Goal: Task Accomplishment & Management: Use online tool/utility

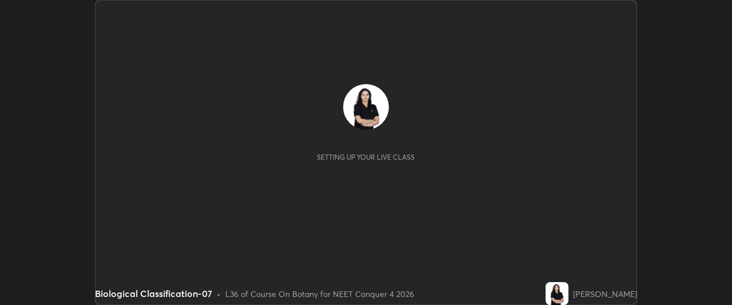
scroll to position [305, 731]
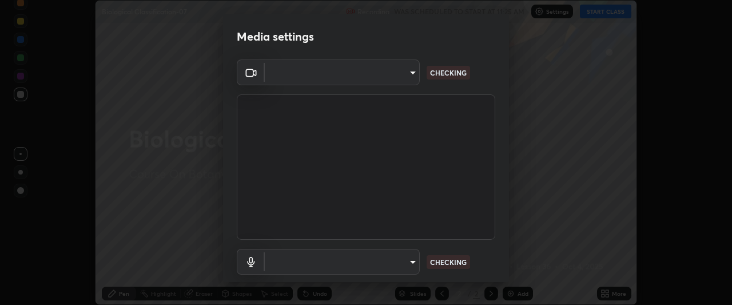
click at [409, 263] on body "Erase all Biological Classification-07 Recording WAS SCHEDULED TO START AT 11:2…" at bounding box center [366, 152] width 732 height 305
type input "6ee9b2c6c9a5678ab5214f7e96b3922f1b517bc999d2db28af292a13673a7194"
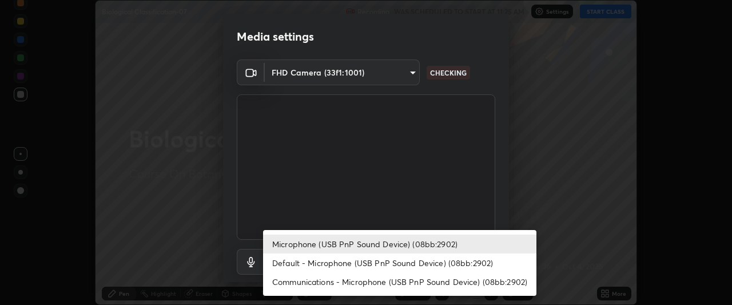
click at [397, 261] on li "Default - Microphone (USB PnP Sound Device) (08bb:2902)" at bounding box center [399, 262] width 273 height 19
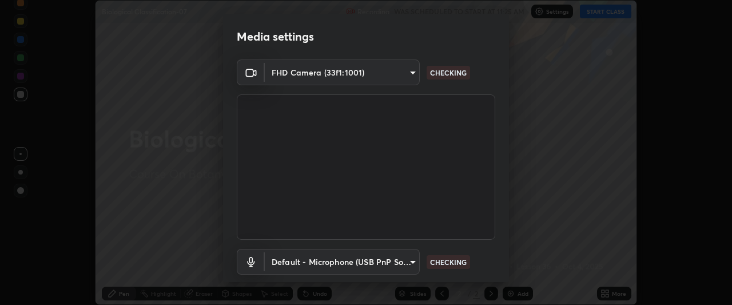
click at [401, 256] on body "Erase all Biological Classification-07 Recording WAS SCHEDULED TO START AT 11:2…" at bounding box center [366, 152] width 732 height 305
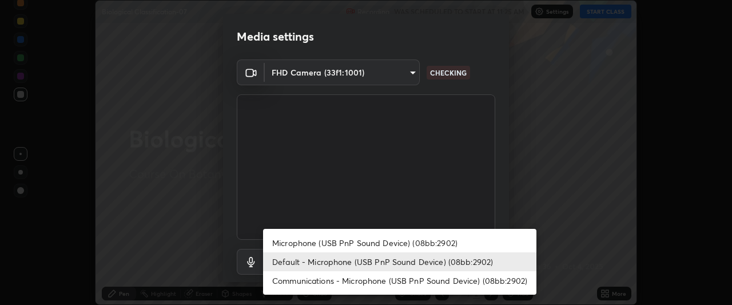
click at [404, 241] on li "Microphone (USB PnP Sound Device) (08bb:2902)" at bounding box center [399, 242] width 273 height 19
type input "d69259a39cf6ac2492a8378895a3ad9eba5f784ef6ce80e1a5d6c1c32a0e6b2d"
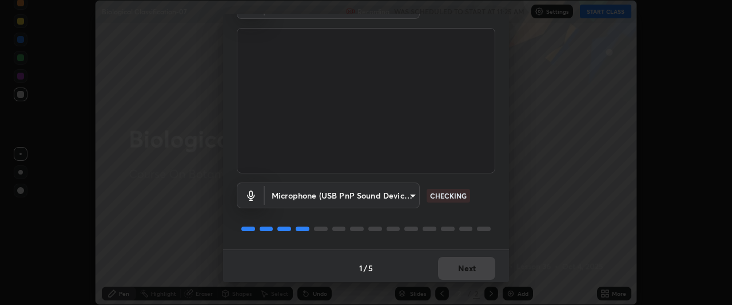
scroll to position [70, 0]
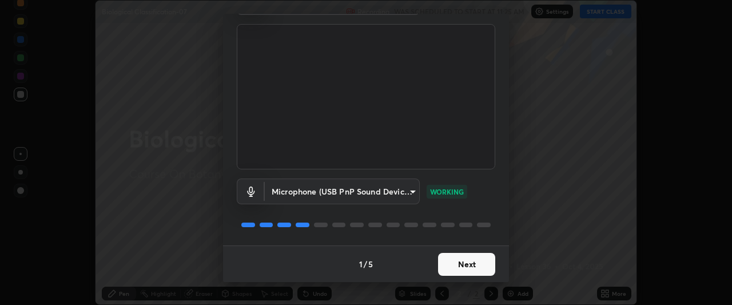
click at [473, 264] on button "Next" at bounding box center [466, 264] width 57 height 23
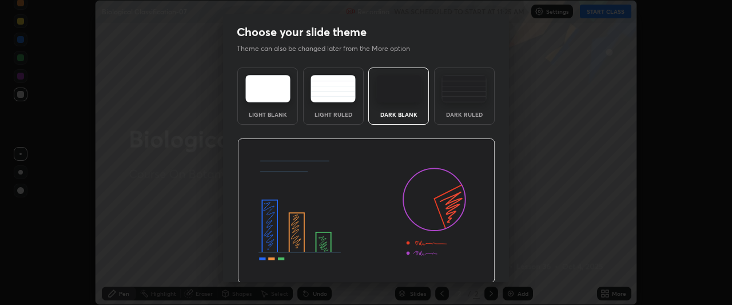
click at [475, 266] on img at bounding box center [366, 210] width 258 height 145
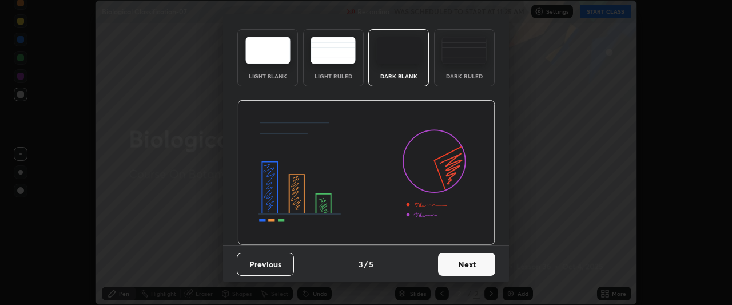
click at [472, 272] on button "Next" at bounding box center [466, 264] width 57 height 23
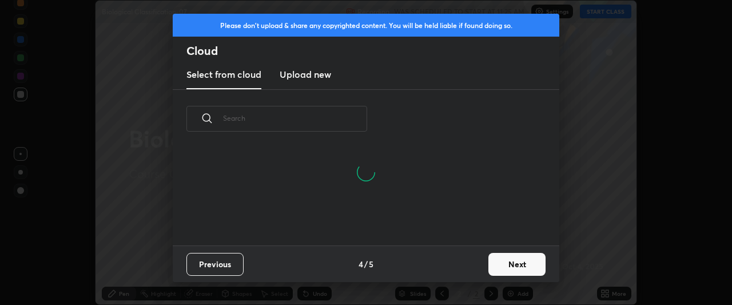
click at [504, 257] on button "Next" at bounding box center [516, 264] width 57 height 23
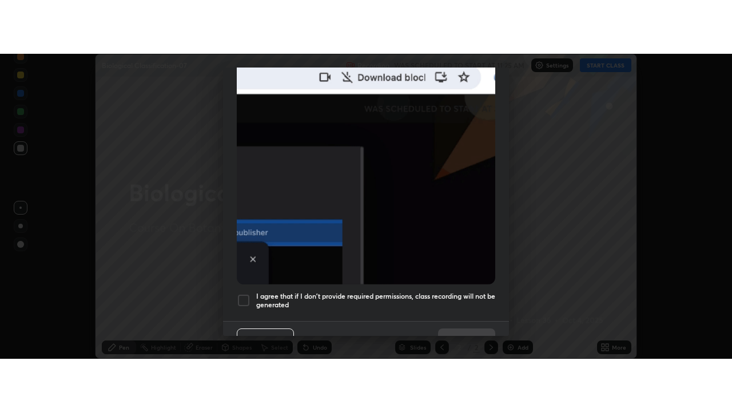
scroll to position [304, 0]
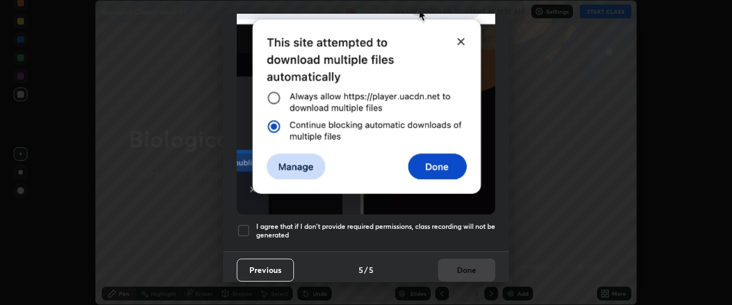
click at [473, 233] on h5 "I agree that if I don't provide required permissions, class recording will not …" at bounding box center [375, 231] width 239 height 18
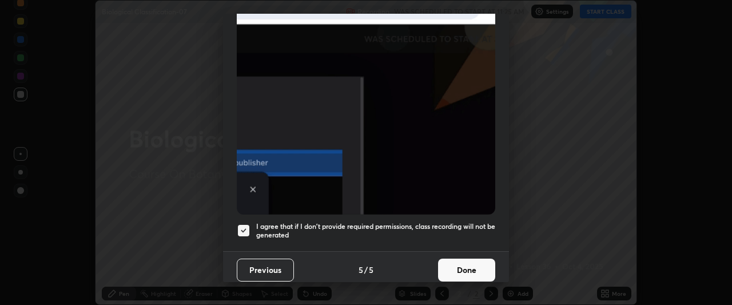
click at [477, 264] on button "Done" at bounding box center [466, 269] width 57 height 23
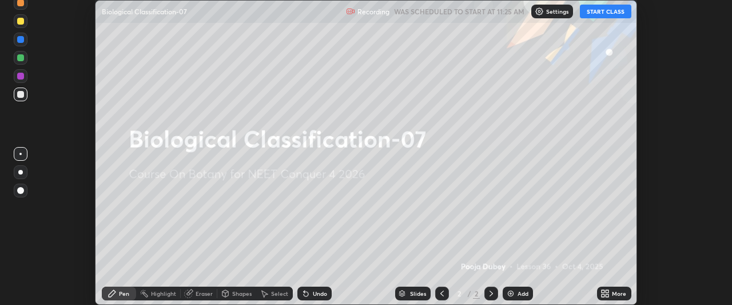
click at [611, 293] on div "More" at bounding box center [614, 293] width 34 height 14
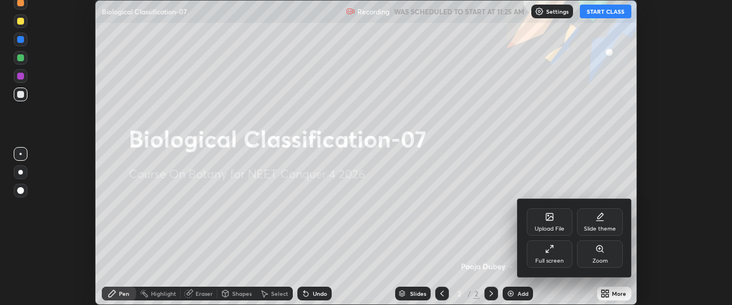
click at [552, 258] on div "Full screen" at bounding box center [549, 261] width 29 height 6
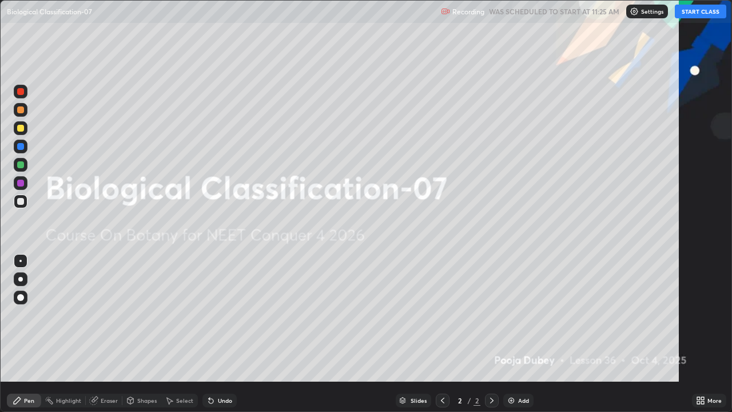
scroll to position [412, 732]
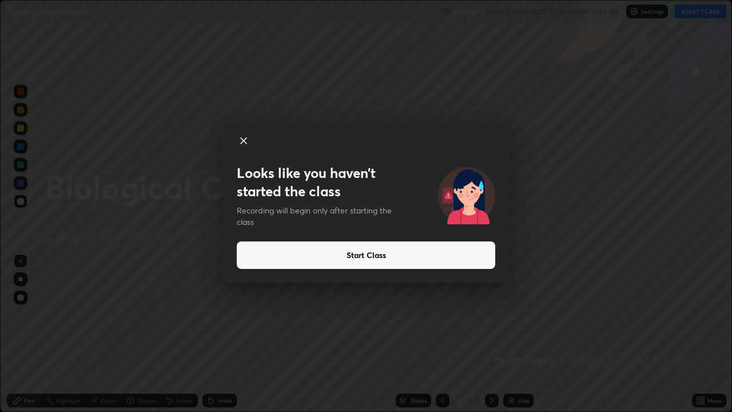
click at [461, 257] on button "Start Class" at bounding box center [366, 254] width 258 height 27
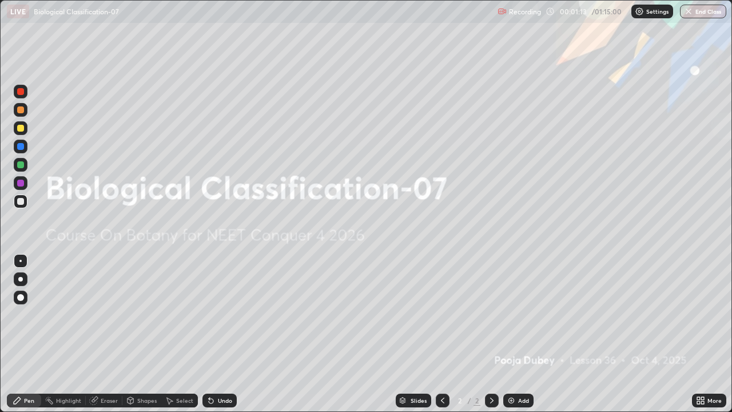
click at [513, 304] on img at bounding box center [511, 400] width 9 height 9
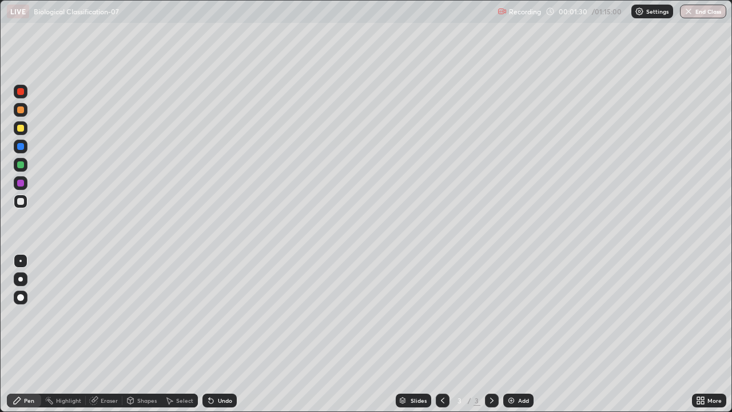
click at [21, 279] on div at bounding box center [20, 279] width 5 height 5
click at [220, 304] on div "Undo" at bounding box center [225, 400] width 14 height 6
click at [700, 304] on icon at bounding box center [700, 400] width 9 height 9
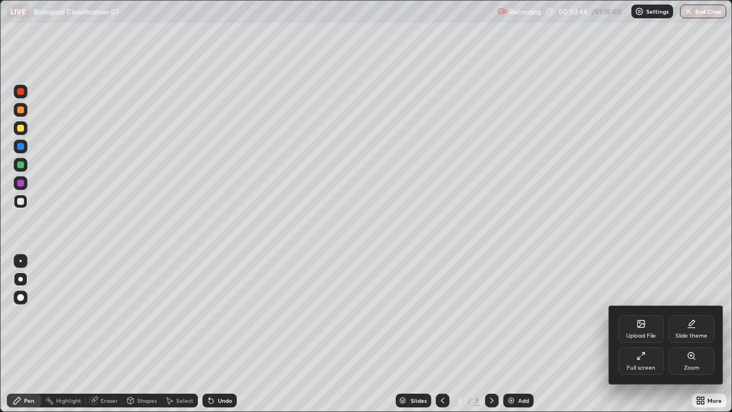
click at [636, 304] on div "Upload File" at bounding box center [641, 328] width 46 height 27
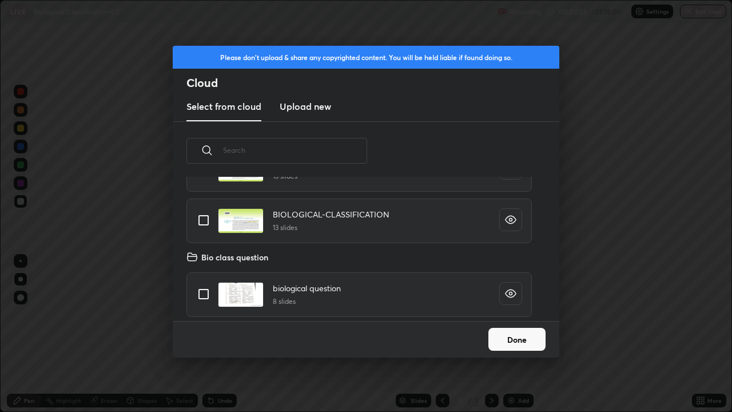
scroll to position [2885, 0]
click at [204, 219] on input "grid" at bounding box center [204, 219] width 24 height 24
checkbox input "true"
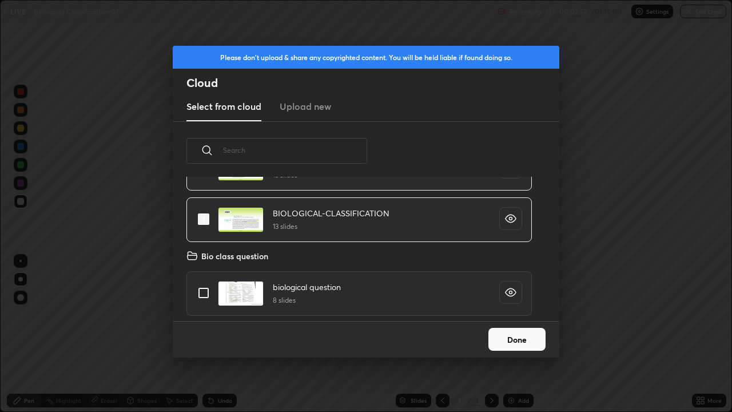
click at [507, 304] on button "Done" at bounding box center [516, 339] width 57 height 23
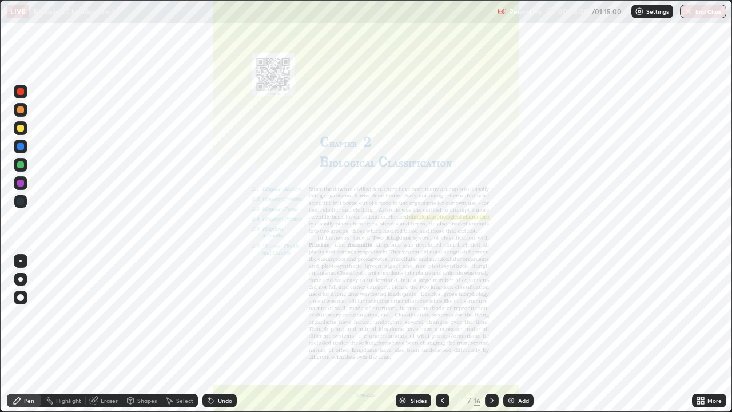
click at [441, 304] on icon at bounding box center [442, 400] width 9 height 9
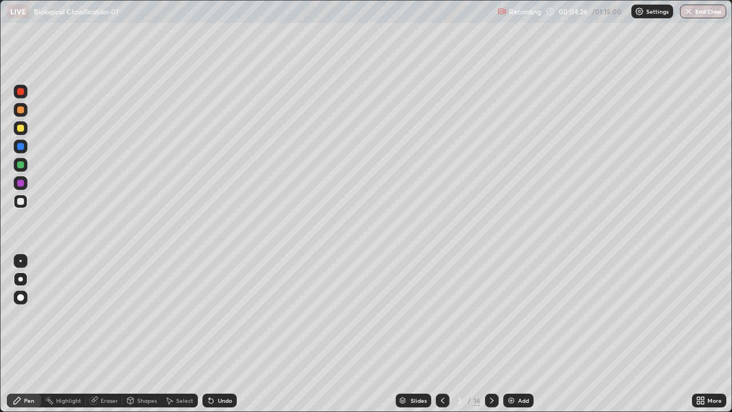
click at [411, 304] on div "Slides" at bounding box center [413, 400] width 35 height 14
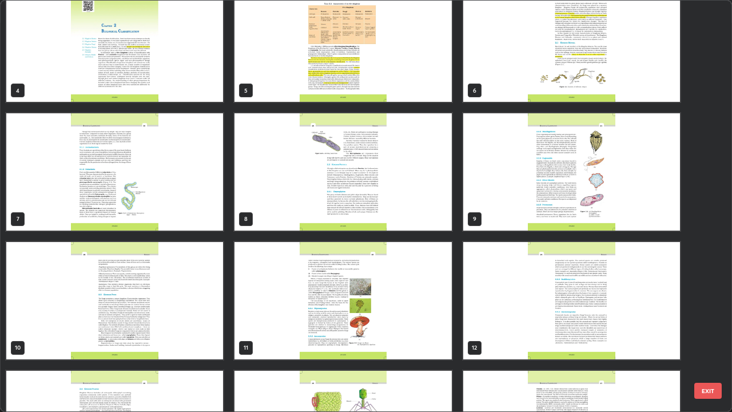
scroll to position [0, 0]
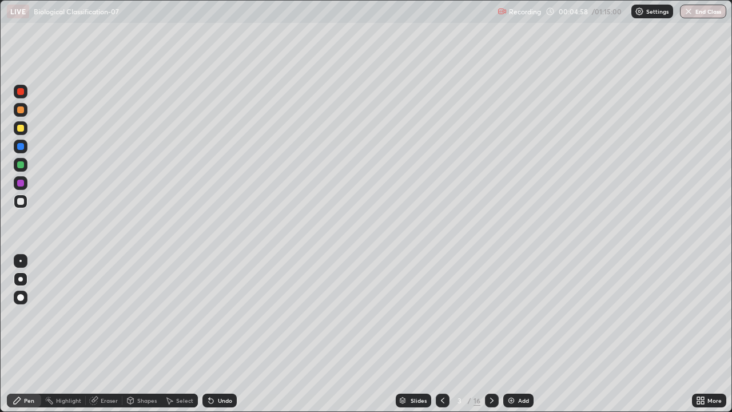
click at [225, 304] on div "Undo" at bounding box center [225, 400] width 14 height 6
click at [220, 304] on div "Undo" at bounding box center [225, 400] width 14 height 6
click at [220, 304] on div "Undo" at bounding box center [219, 400] width 34 height 14
click at [228, 304] on div "Undo" at bounding box center [219, 400] width 34 height 14
click at [225, 304] on div "Undo" at bounding box center [219, 400] width 34 height 14
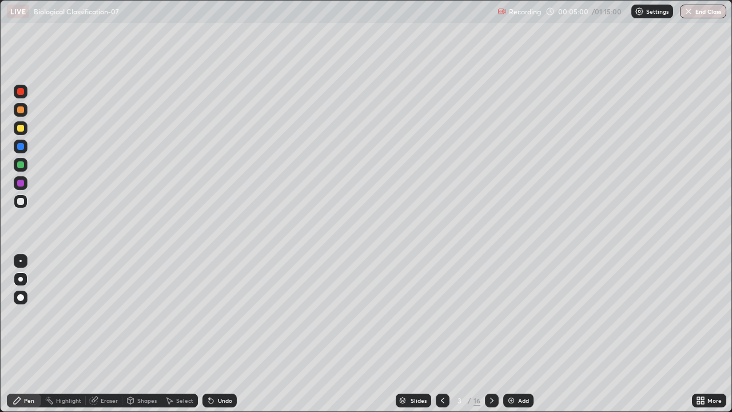
click at [224, 304] on div "Undo" at bounding box center [219, 400] width 34 height 14
click at [512, 304] on img at bounding box center [511, 400] width 9 height 9
click at [21, 165] on div at bounding box center [20, 164] width 7 height 7
click at [22, 200] on div at bounding box center [20, 201] width 7 height 7
click at [19, 169] on div at bounding box center [21, 165] width 14 height 14
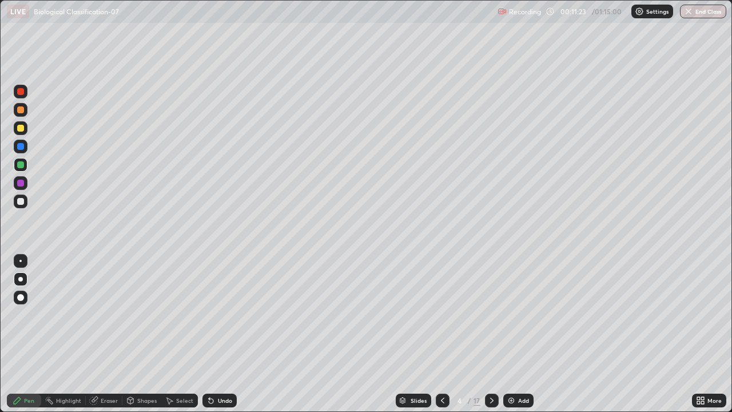
click at [20, 196] on div at bounding box center [21, 201] width 14 height 14
click at [22, 166] on div at bounding box center [20, 164] width 7 height 7
click at [22, 91] on div at bounding box center [20, 91] width 7 height 7
click at [21, 201] on div at bounding box center [20, 201] width 7 height 7
click at [22, 167] on div at bounding box center [20, 164] width 7 height 7
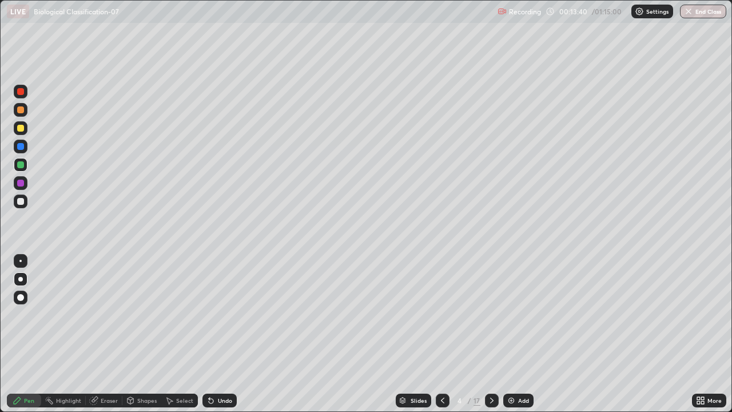
click at [25, 95] on div at bounding box center [21, 92] width 14 height 14
click at [407, 304] on div "Slides" at bounding box center [413, 400] width 35 height 14
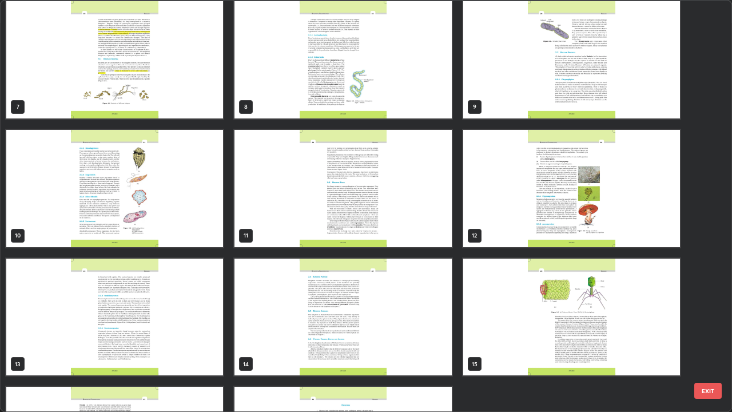
scroll to position [360, 0]
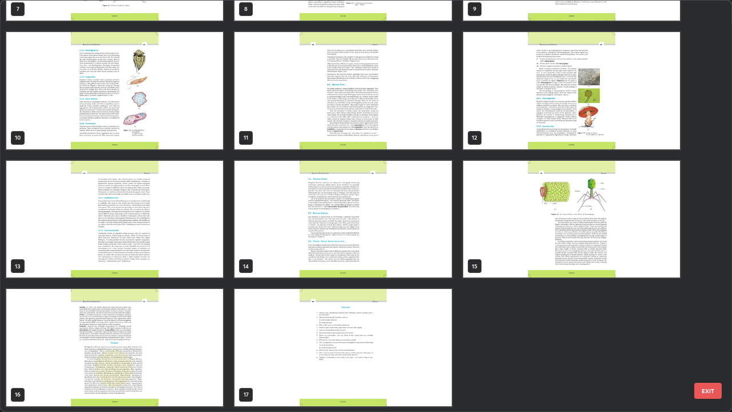
click at [500, 145] on img "grid" at bounding box center [571, 90] width 217 height 117
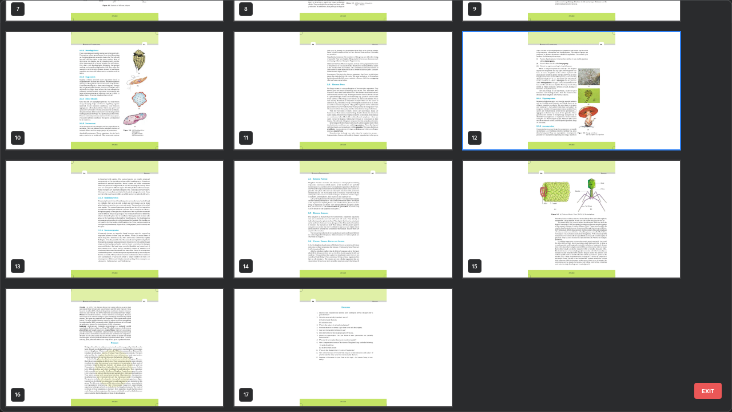
click at [508, 146] on img "grid" at bounding box center [571, 90] width 217 height 117
click at [509, 145] on img "grid" at bounding box center [571, 90] width 217 height 117
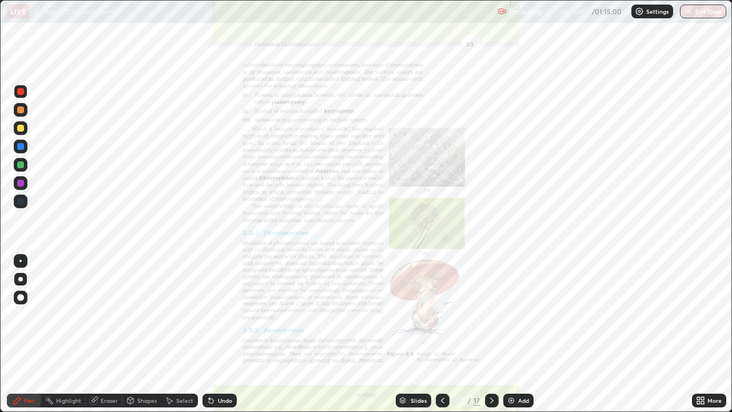
click at [491, 304] on icon at bounding box center [491, 400] width 9 height 9
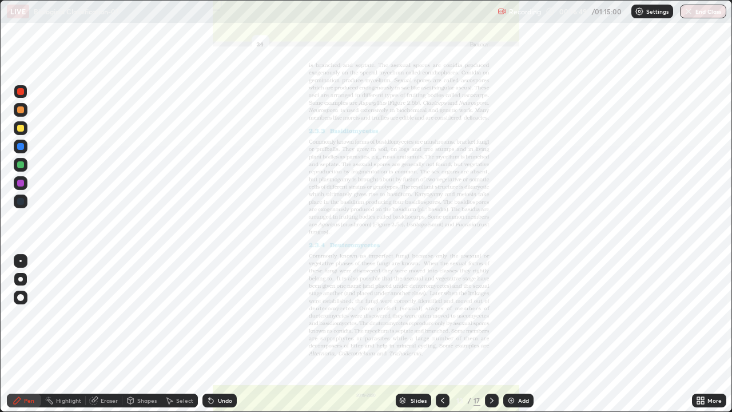
click at [401, 304] on icon at bounding box center [403, 398] width 6 height 3
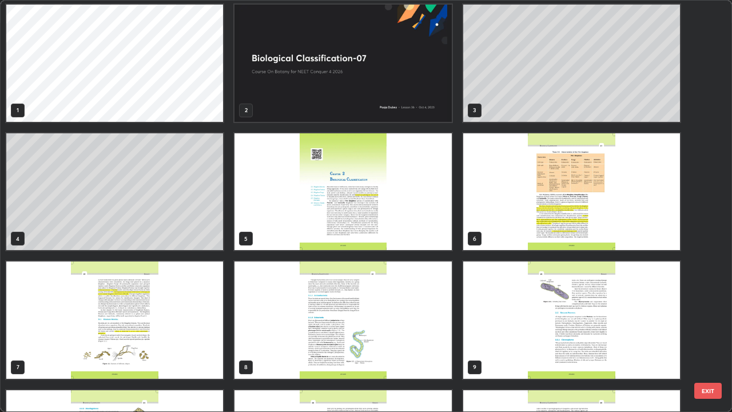
scroll to position [0, 0]
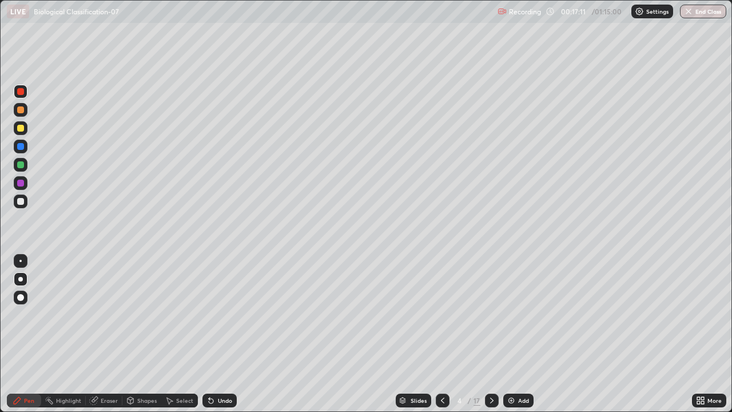
click at [20, 164] on div at bounding box center [20, 164] width 7 height 7
click at [22, 204] on div at bounding box center [20, 201] width 7 height 7
click at [22, 204] on div at bounding box center [21, 201] width 14 height 14
click at [18, 168] on div at bounding box center [21, 165] width 14 height 14
click at [19, 199] on div at bounding box center [20, 201] width 7 height 7
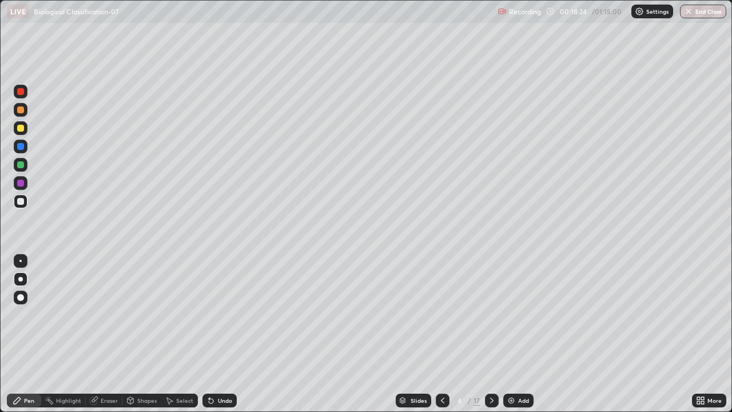
click at [438, 304] on icon at bounding box center [442, 400] width 9 height 9
click at [489, 304] on div at bounding box center [492, 400] width 14 height 14
click at [443, 304] on icon at bounding box center [442, 400] width 9 height 9
click at [489, 304] on icon at bounding box center [491, 400] width 9 height 9
click at [441, 304] on icon at bounding box center [442, 400] width 9 height 9
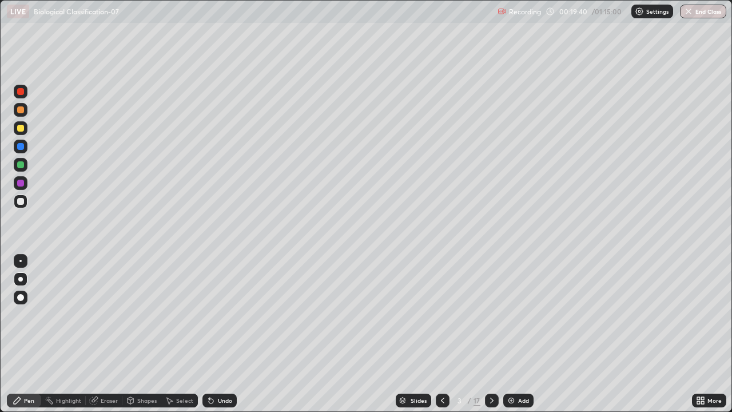
click at [490, 304] on icon at bounding box center [491, 400] width 3 height 6
click at [21, 183] on div at bounding box center [20, 183] width 7 height 7
click at [411, 304] on div "Slides" at bounding box center [419, 400] width 16 height 6
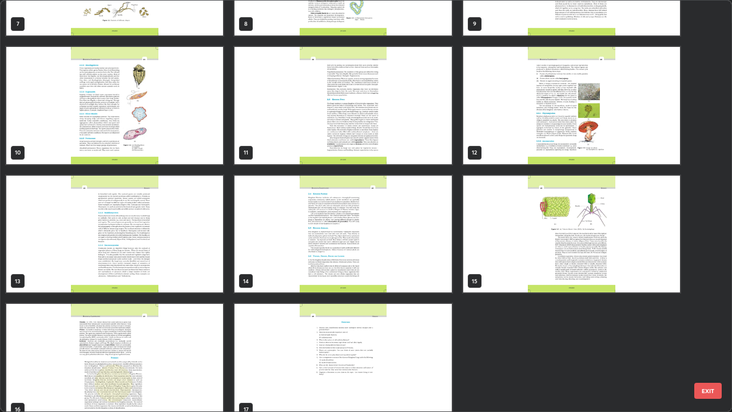
scroll to position [360, 0]
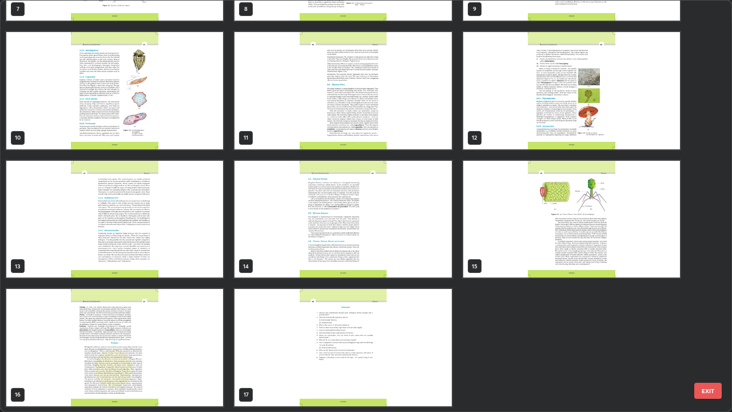
click at [499, 133] on img "grid" at bounding box center [571, 90] width 217 height 117
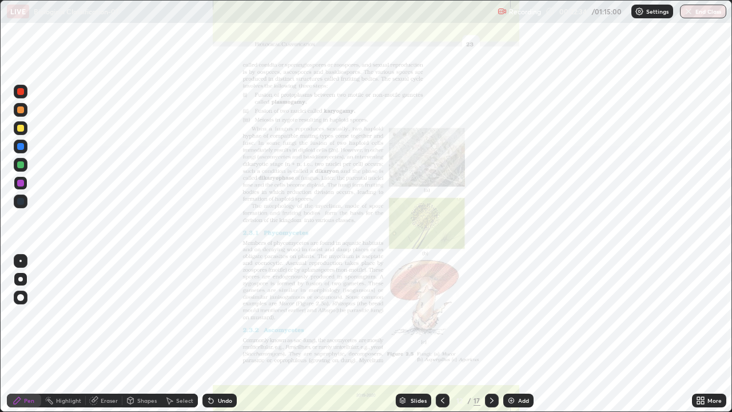
click at [499, 133] on img "grid" at bounding box center [571, 90] width 217 height 117
click at [692, 304] on div "More" at bounding box center [709, 400] width 34 height 14
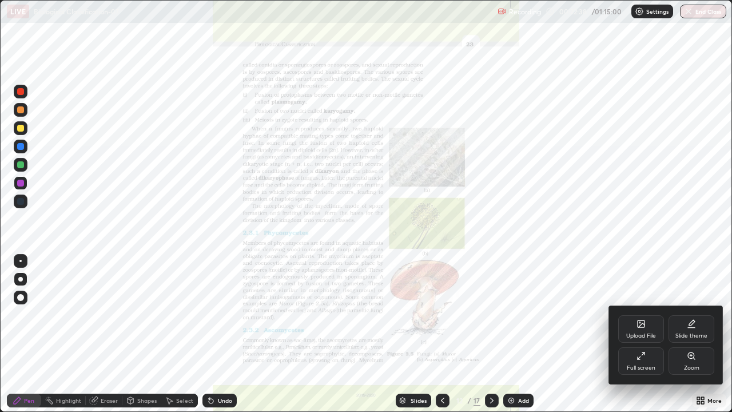
click at [691, 304] on div "Zoom" at bounding box center [691, 368] width 15 height 6
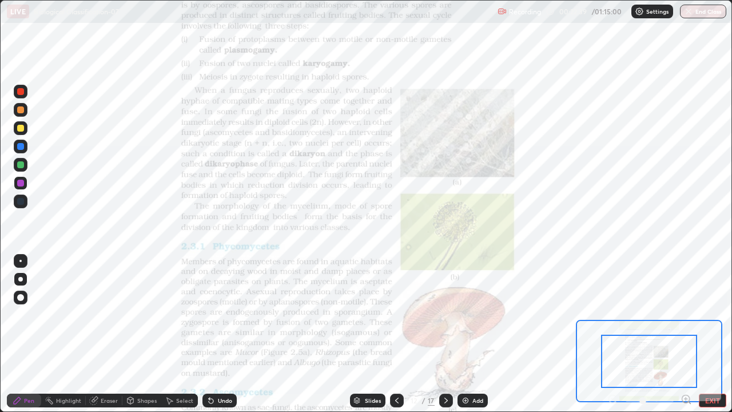
click at [686, 304] on icon at bounding box center [685, 399] width 3 height 0
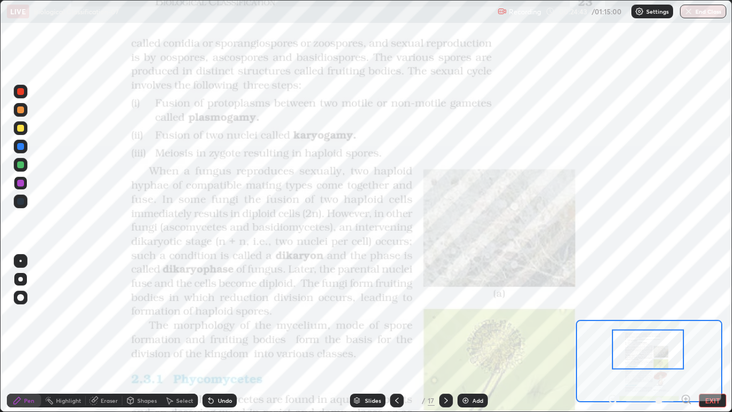
click at [363, 304] on div "Slides" at bounding box center [367, 400] width 35 height 14
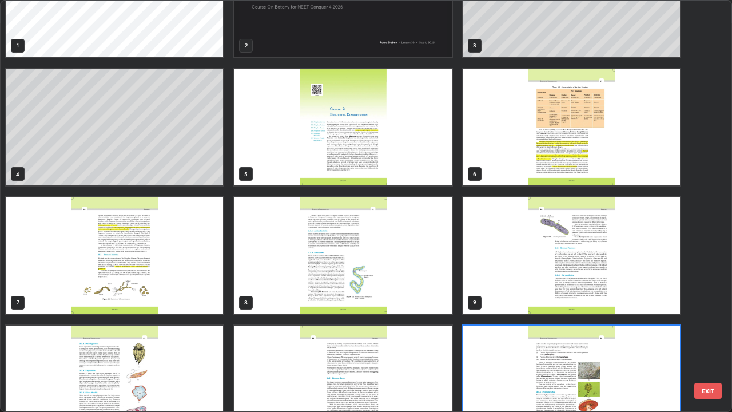
scroll to position [0, 0]
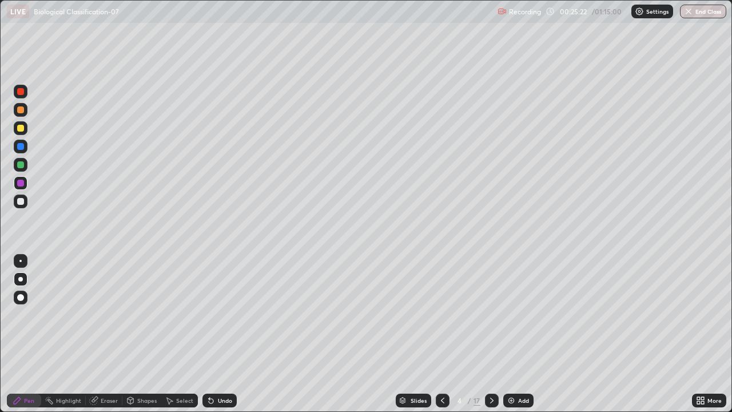
click at [514, 304] on img at bounding box center [511, 400] width 9 height 9
click at [22, 202] on div at bounding box center [20, 201] width 7 height 7
click at [219, 304] on div "Undo" at bounding box center [219, 400] width 34 height 14
click at [221, 304] on div "Undo" at bounding box center [225, 400] width 14 height 6
click at [22, 184] on div at bounding box center [20, 183] width 7 height 7
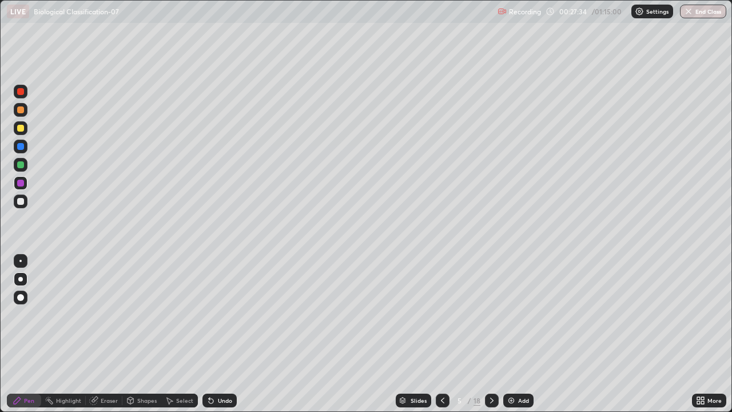
click at [22, 166] on div at bounding box center [20, 164] width 7 height 7
click at [400, 304] on icon at bounding box center [403, 398] width 6 height 3
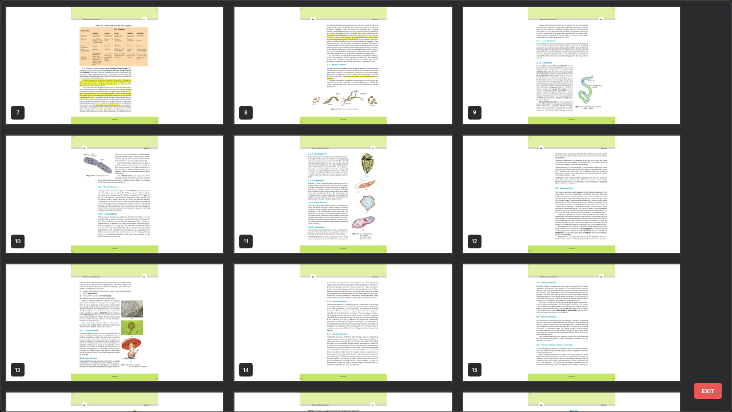
scroll to position [250, 0]
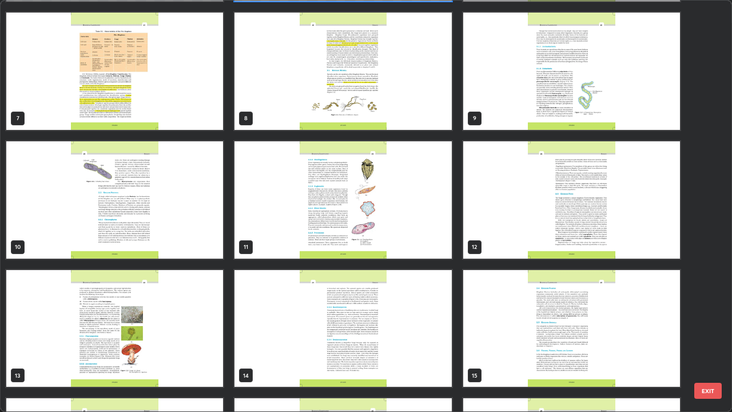
click at [143, 304] on img "grid" at bounding box center [114, 328] width 217 height 117
click at [134, 304] on img "grid" at bounding box center [114, 328] width 217 height 117
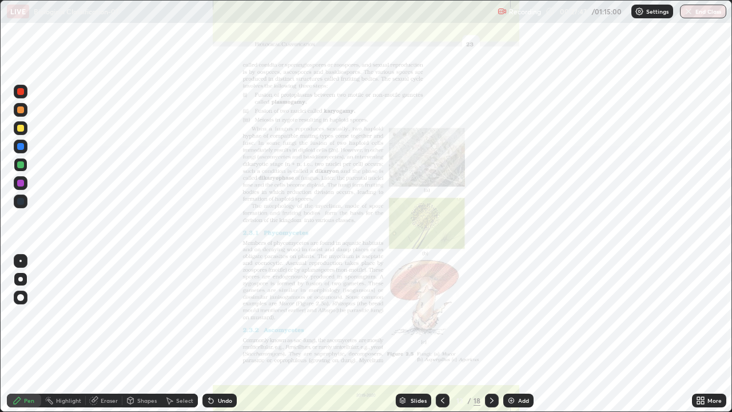
click at [132, 304] on img "grid" at bounding box center [114, 328] width 217 height 117
click at [489, 304] on icon at bounding box center [491, 400] width 9 height 9
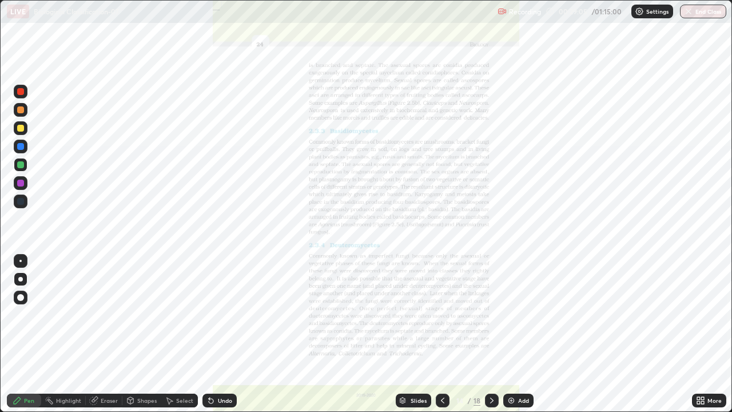
click at [407, 304] on div "Slides" at bounding box center [413, 400] width 35 height 14
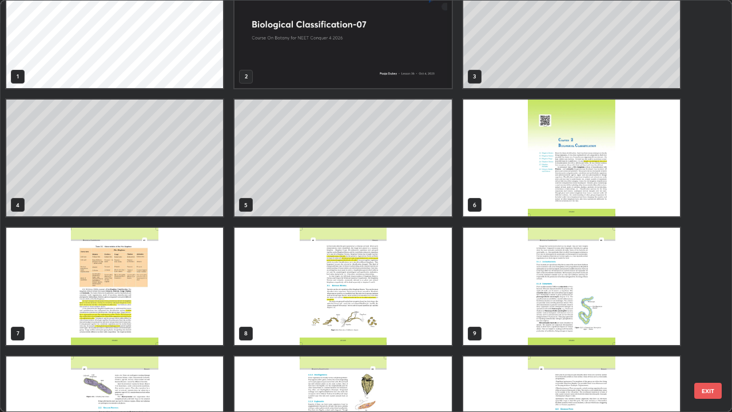
scroll to position [0, 0]
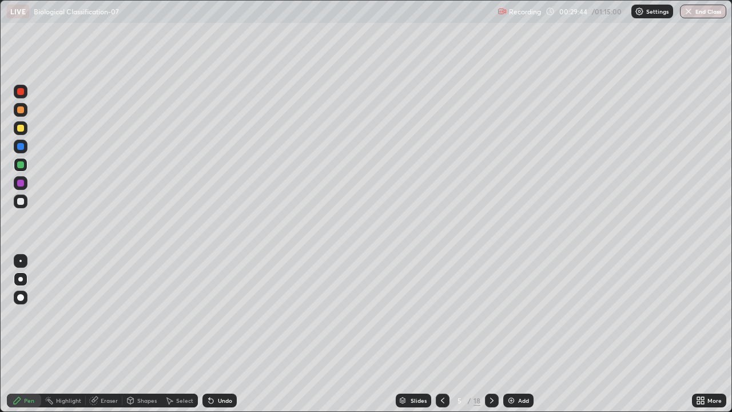
click at [19, 203] on div at bounding box center [20, 201] width 7 height 7
click at [512, 304] on img at bounding box center [511, 400] width 9 height 9
click at [146, 304] on div "Shapes" at bounding box center [146, 400] width 19 height 6
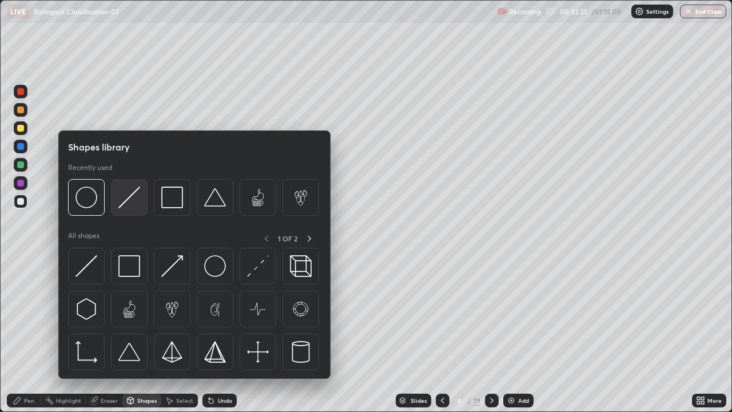
click at [123, 206] on img at bounding box center [129, 197] width 22 height 22
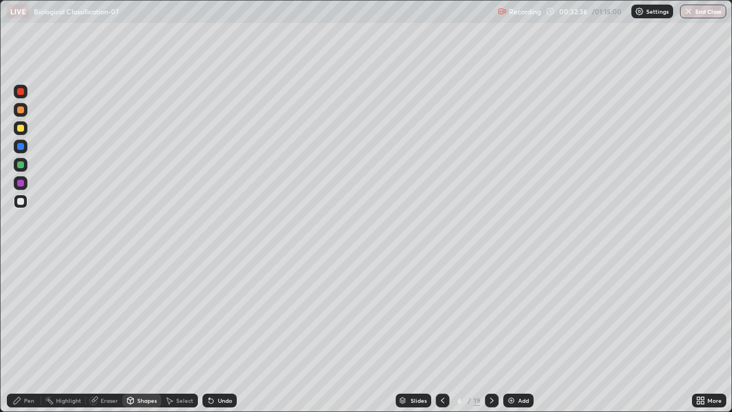
click at [19, 304] on icon at bounding box center [17, 400] width 9 height 9
click at [405, 304] on icon at bounding box center [402, 400] width 7 height 7
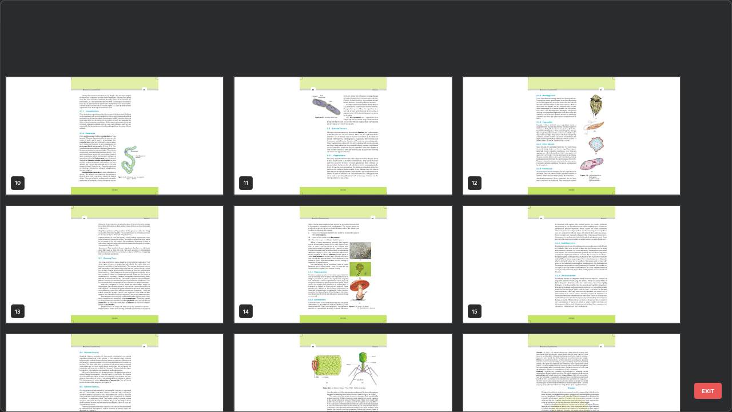
scroll to position [405, 0]
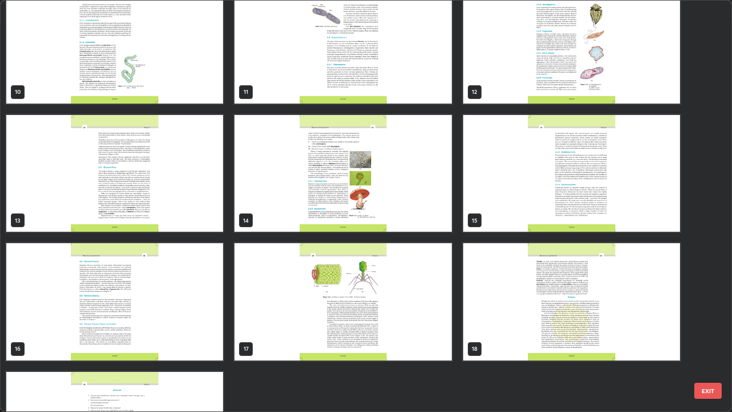
click at [279, 206] on img "grid" at bounding box center [342, 173] width 217 height 117
click at [281, 208] on img "grid" at bounding box center [342, 173] width 217 height 117
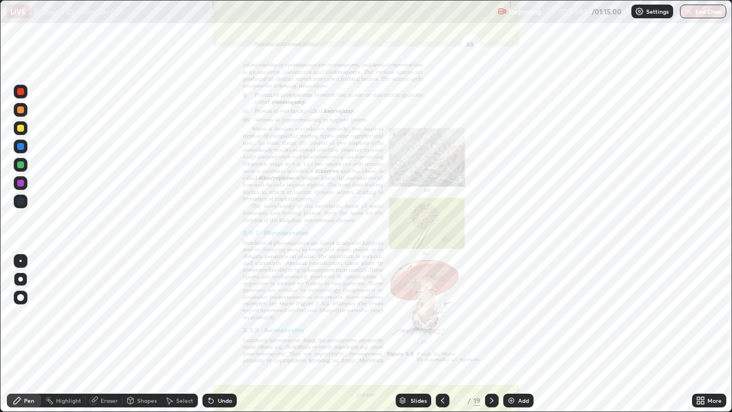
click at [281, 208] on img "grid" at bounding box center [342, 173] width 217 height 117
click at [699, 304] on icon at bounding box center [700, 400] width 9 height 9
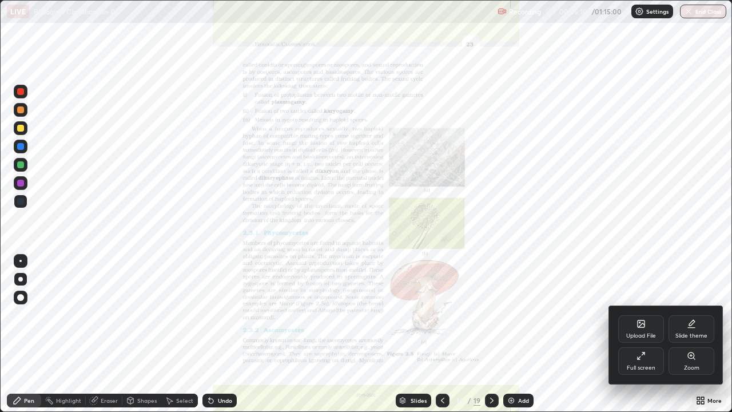
click at [699, 304] on div "Zoom" at bounding box center [691, 360] width 46 height 27
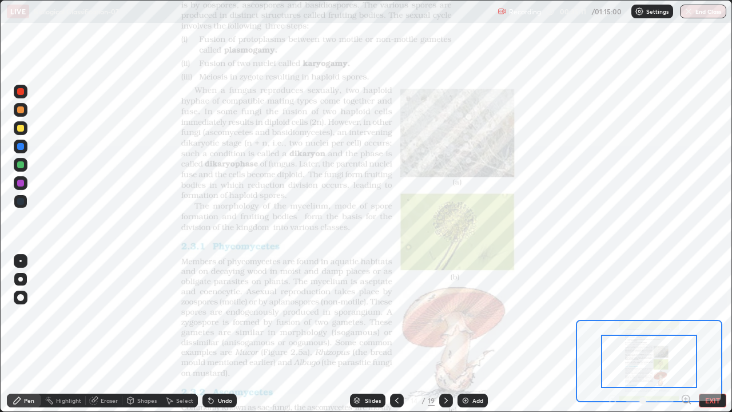
click at [686, 304] on icon at bounding box center [685, 399] width 3 height 0
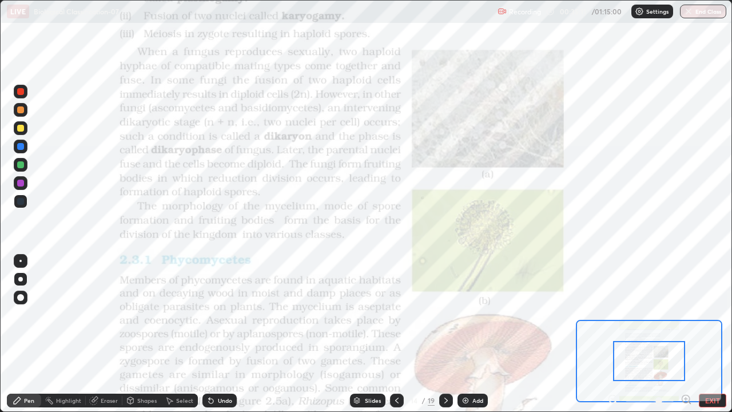
click at [685, 304] on icon at bounding box center [685, 398] width 11 height 11
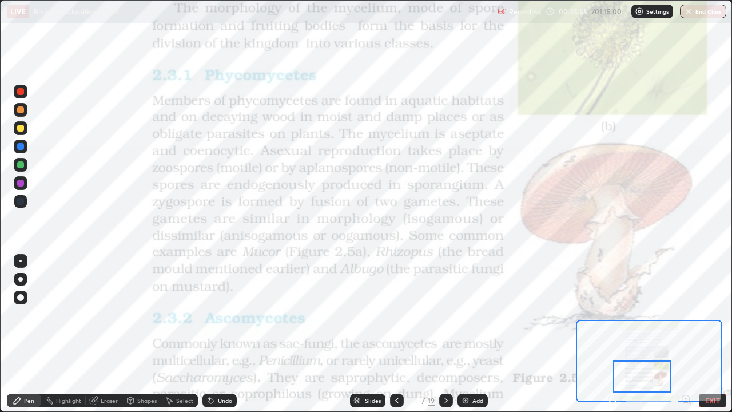
click at [355, 304] on icon at bounding box center [357, 401] width 6 height 2
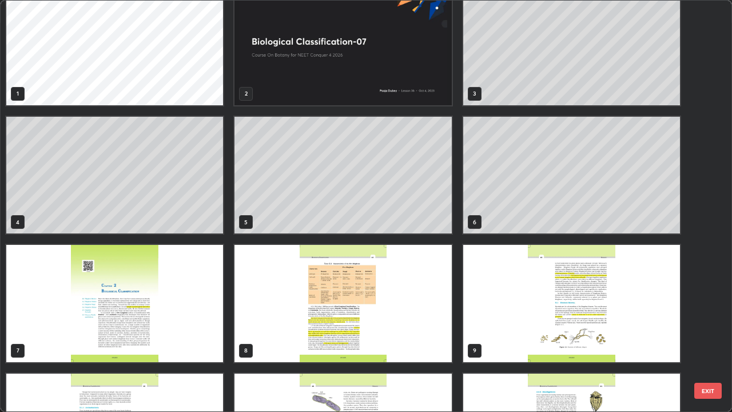
scroll to position [0, 0]
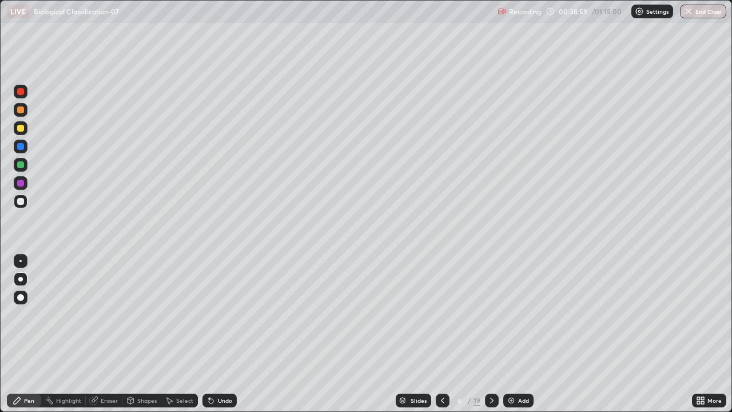
click at [136, 304] on div "Shapes" at bounding box center [141, 400] width 39 height 14
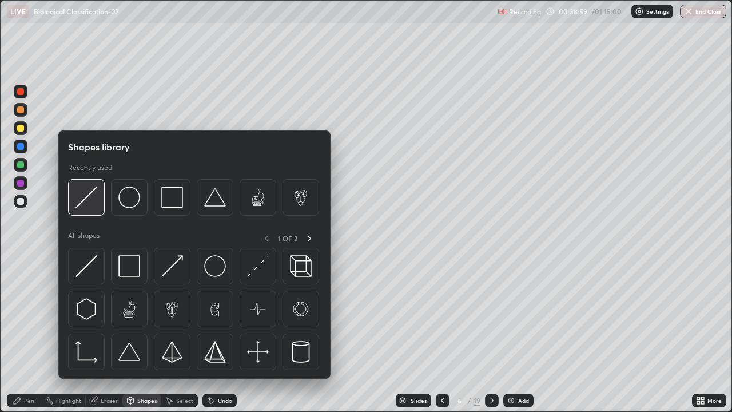
click at [92, 199] on img at bounding box center [86, 197] width 22 height 22
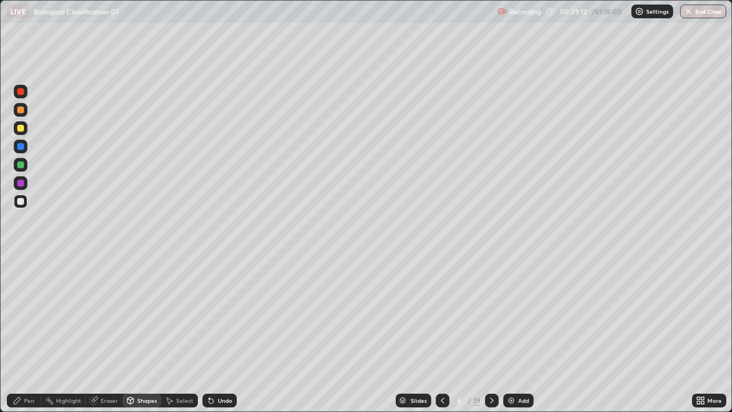
click at [19, 304] on icon at bounding box center [17, 400] width 9 height 9
click at [219, 304] on div "Undo" at bounding box center [225, 400] width 14 height 6
click at [404, 304] on icon at bounding box center [403, 398] width 6 height 3
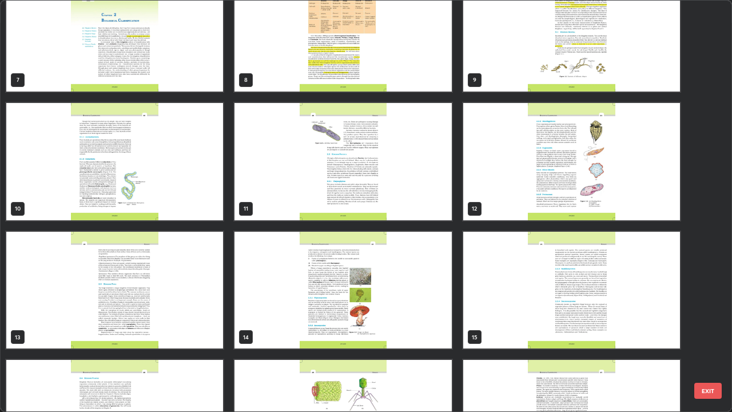
scroll to position [304, 0]
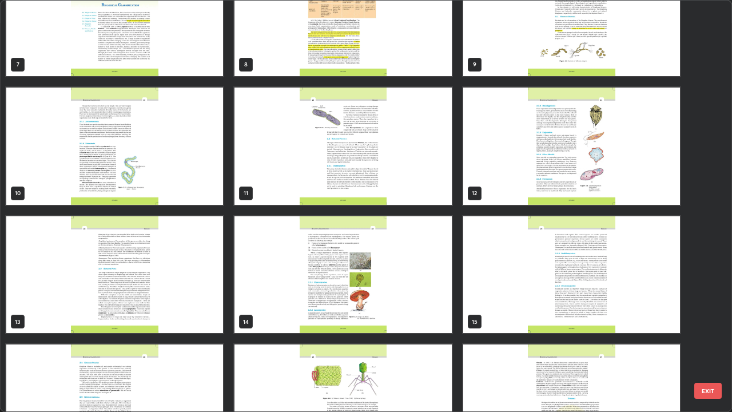
click at [261, 304] on img "grid" at bounding box center [342, 274] width 217 height 117
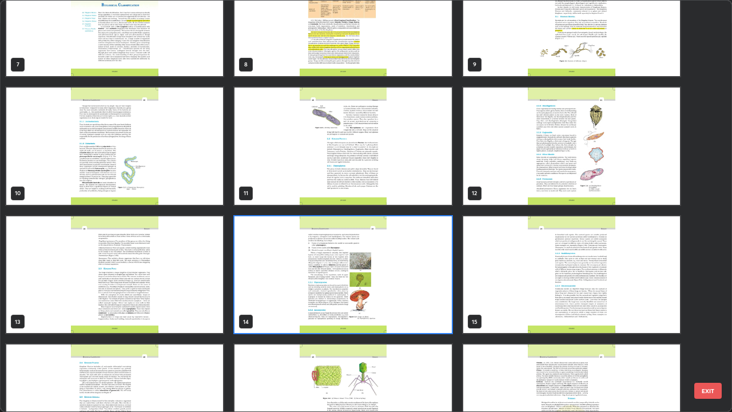
click at [265, 304] on img "grid" at bounding box center [342, 274] width 217 height 117
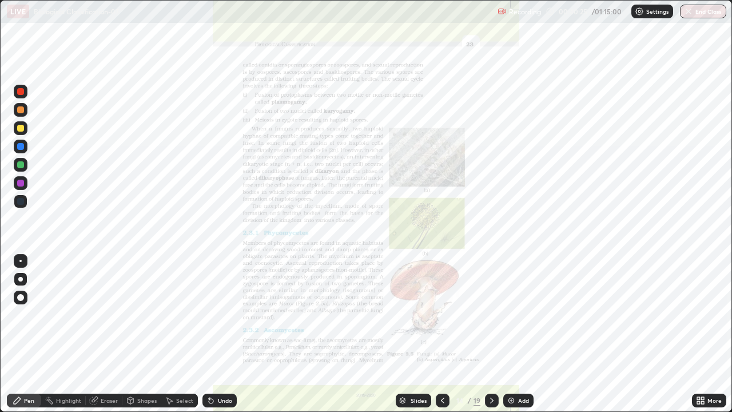
click at [265, 304] on img "grid" at bounding box center [342, 274] width 217 height 117
click at [491, 304] on icon at bounding box center [491, 400] width 9 height 9
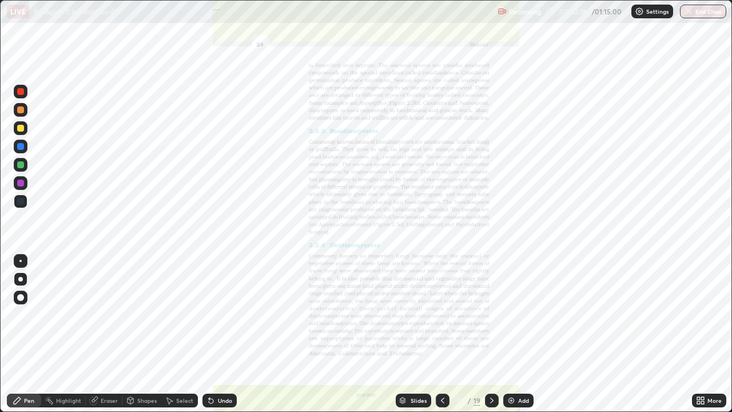
click at [407, 304] on div "Slides" at bounding box center [413, 400] width 35 height 14
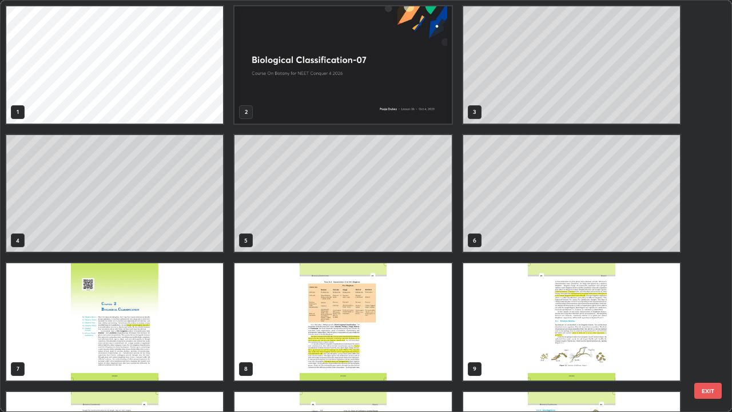
scroll to position [407, 725]
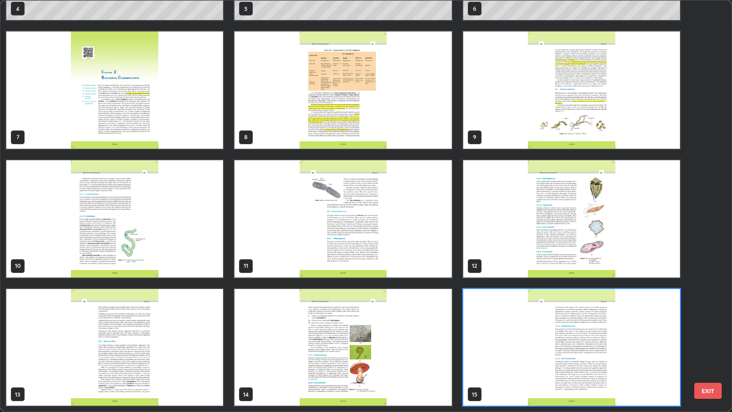
click at [291, 304] on img "grid" at bounding box center [342, 347] width 217 height 117
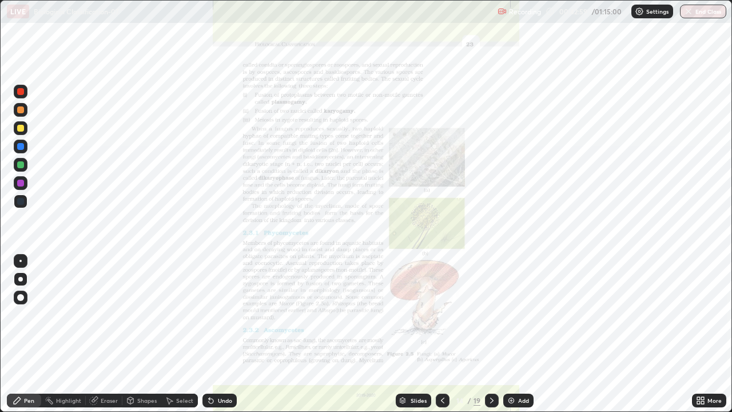
click at [408, 304] on div "Slides" at bounding box center [413, 400] width 35 height 14
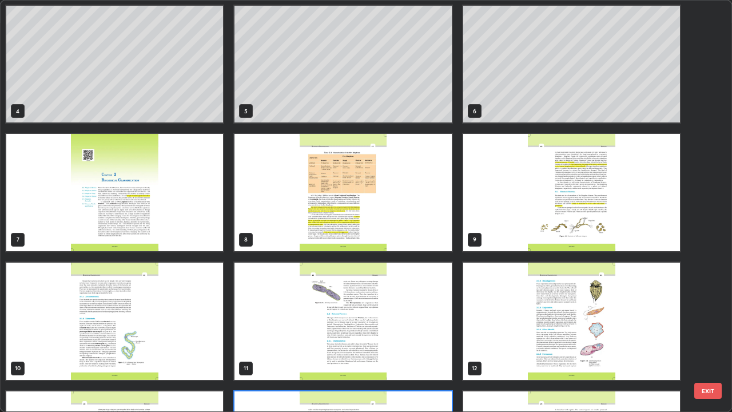
scroll to position [114, 0]
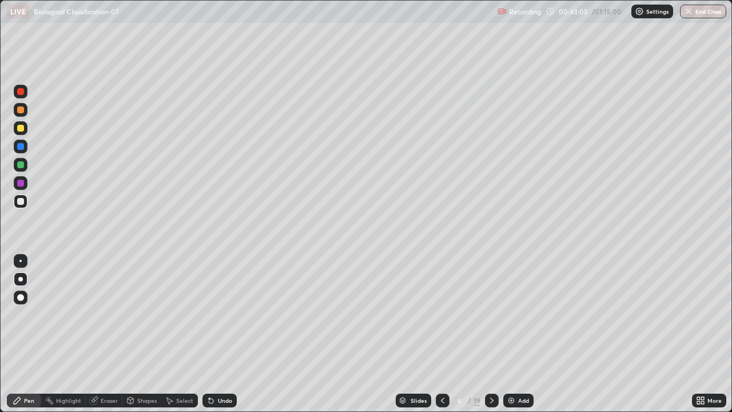
click at [520, 304] on div "Add" at bounding box center [523, 400] width 11 height 6
click at [514, 304] on img at bounding box center [511, 400] width 9 height 9
click at [136, 304] on div "Shapes" at bounding box center [141, 400] width 39 height 14
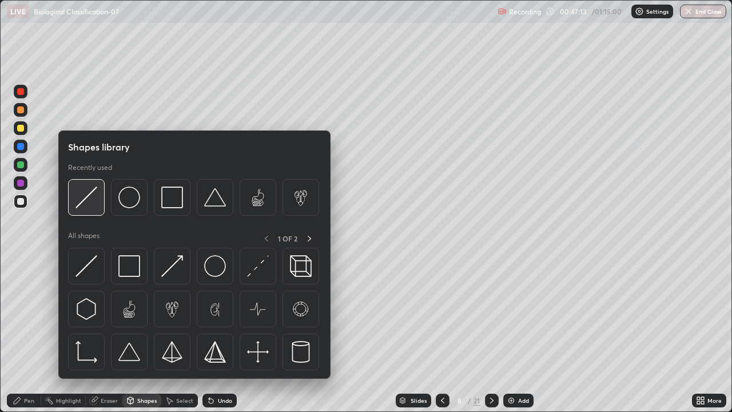
click at [101, 204] on div at bounding box center [86, 197] width 37 height 37
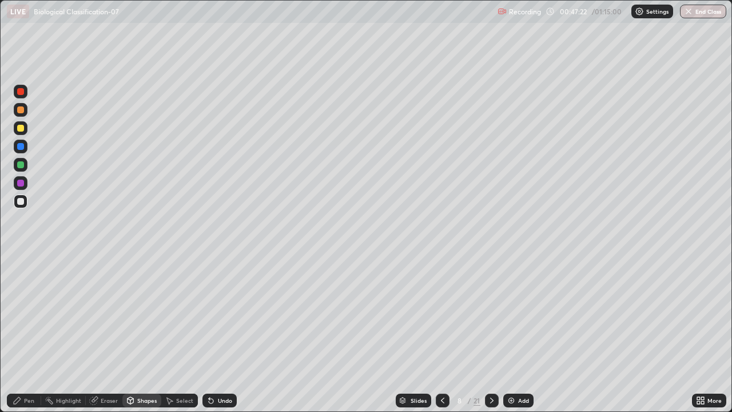
click at [23, 304] on div "Pen" at bounding box center [24, 400] width 34 height 14
click at [218, 304] on div "Undo" at bounding box center [225, 400] width 14 height 6
click at [214, 304] on div "Undo" at bounding box center [219, 400] width 34 height 14
click at [210, 304] on div "Undo" at bounding box center [219, 400] width 34 height 14
click at [208, 304] on div "Undo" at bounding box center [219, 400] width 34 height 14
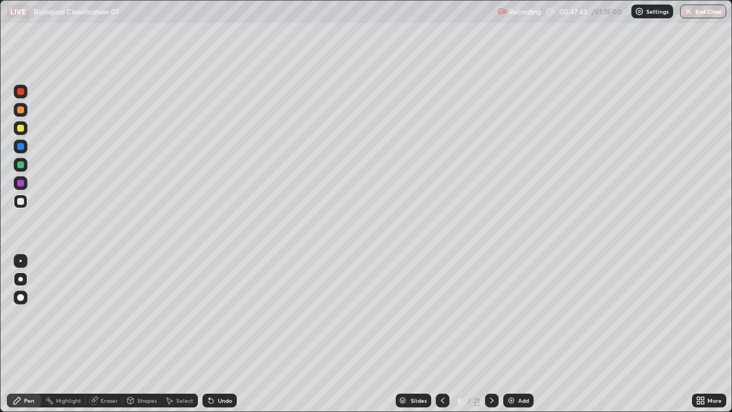
click at [211, 304] on icon at bounding box center [210, 400] width 9 height 9
click at [222, 304] on div "Undo" at bounding box center [225, 400] width 14 height 6
click at [401, 304] on icon at bounding box center [403, 398] width 6 height 3
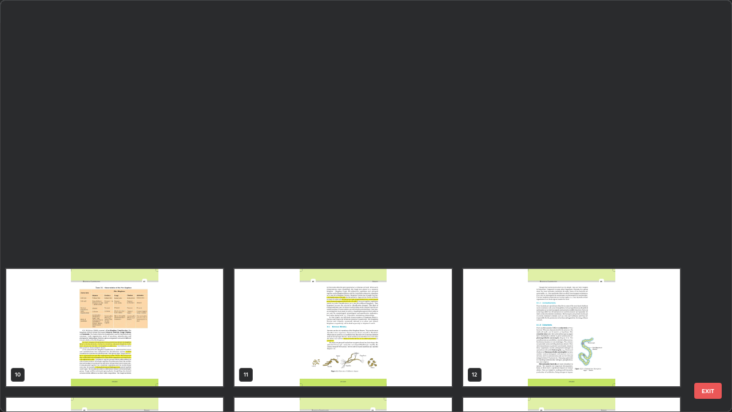
scroll to position [421, 0]
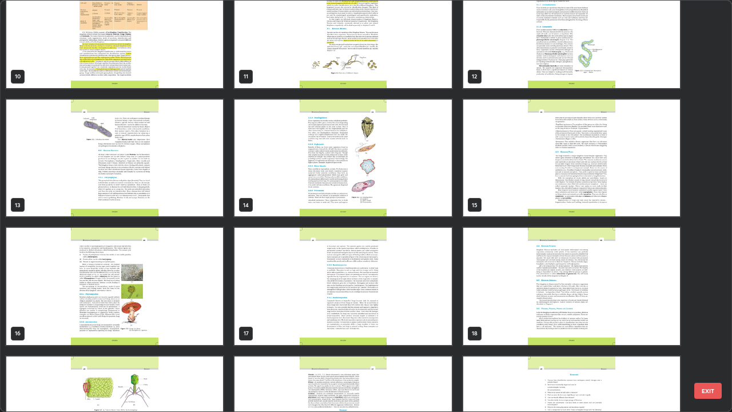
click at [157, 266] on img "grid" at bounding box center [114, 286] width 217 height 117
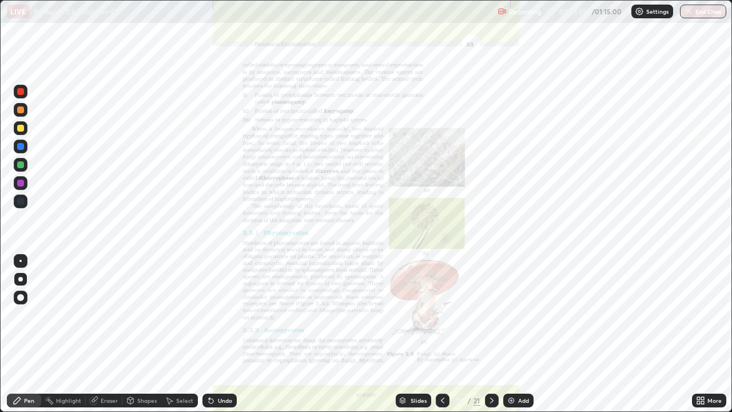
click at [160, 268] on img "grid" at bounding box center [114, 286] width 217 height 117
click at [404, 304] on icon at bounding box center [402, 400] width 7 height 7
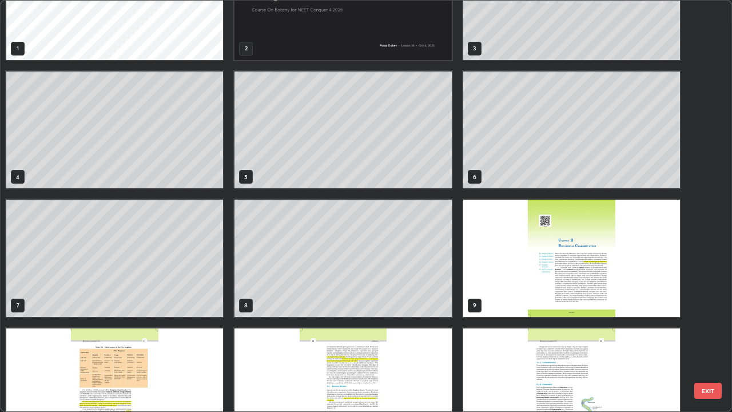
scroll to position [72, 0]
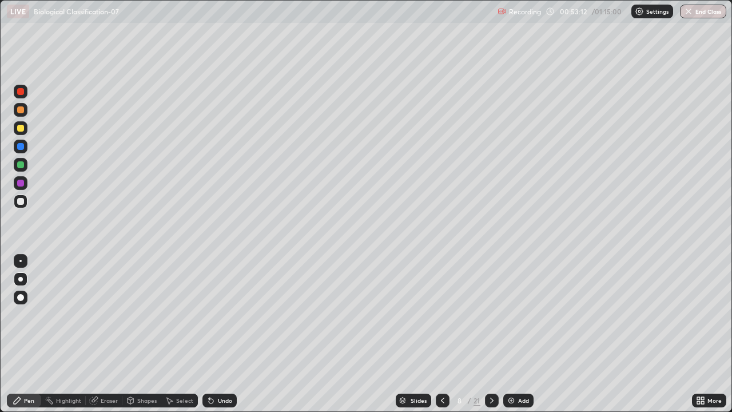
click at [401, 304] on icon at bounding box center [403, 402] width 6 height 2
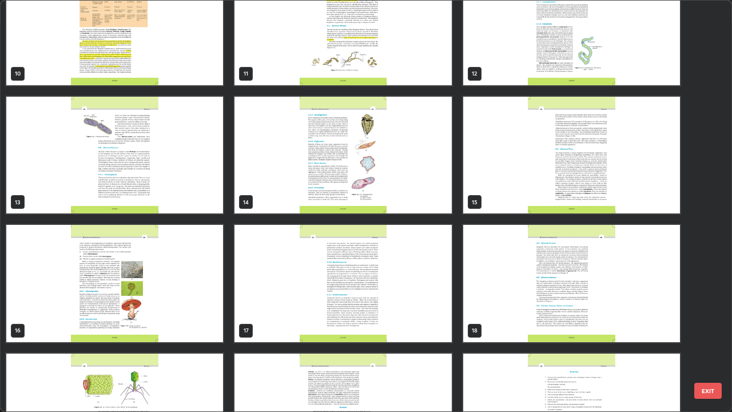
scroll to position [446, 0]
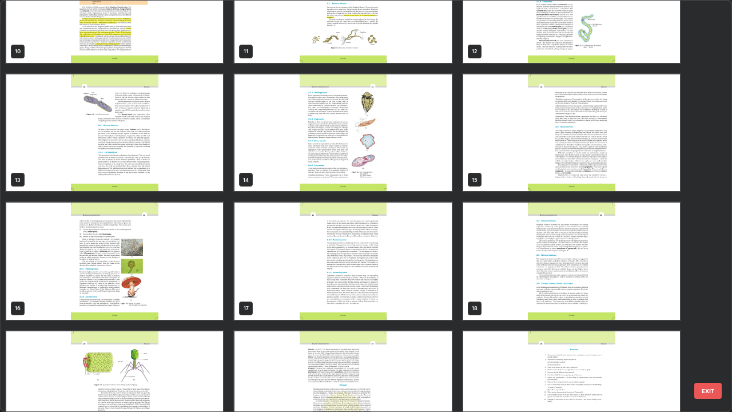
click at [194, 242] on img "grid" at bounding box center [114, 260] width 217 height 117
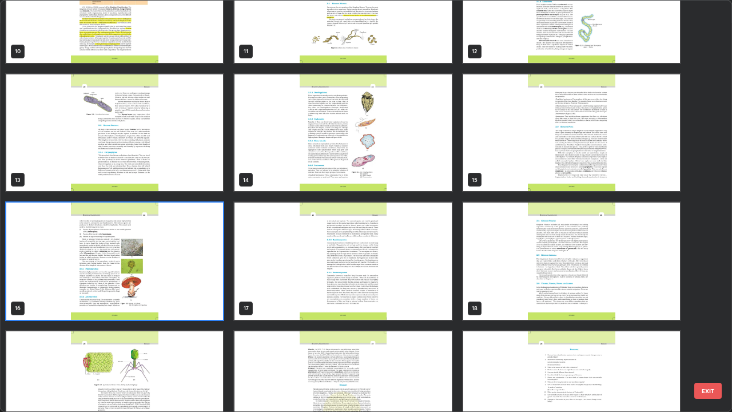
click at [188, 243] on img "grid" at bounding box center [114, 260] width 217 height 117
click at [185, 248] on img "grid" at bounding box center [114, 260] width 217 height 117
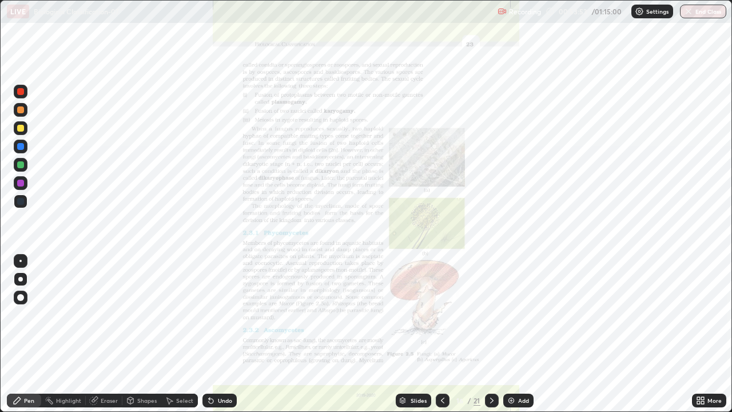
click at [401, 304] on icon at bounding box center [403, 398] width 6 height 3
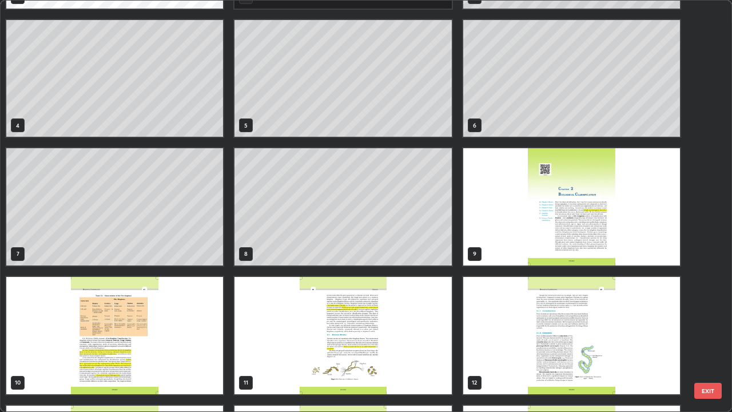
scroll to position [110, 0]
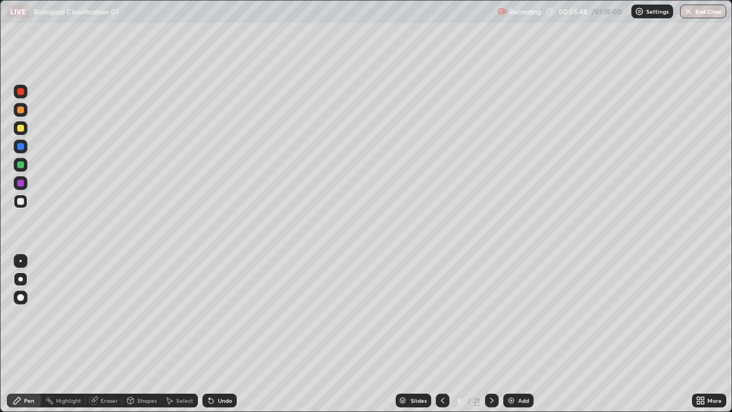
click at [516, 304] on div "Add" at bounding box center [518, 400] width 30 height 14
click at [216, 304] on div "Undo" at bounding box center [219, 400] width 34 height 14
click at [218, 304] on div "Undo" at bounding box center [219, 400] width 34 height 14
click at [213, 304] on div "Undo" at bounding box center [219, 400] width 34 height 14
click at [209, 304] on icon at bounding box center [209, 397] width 1 height 1
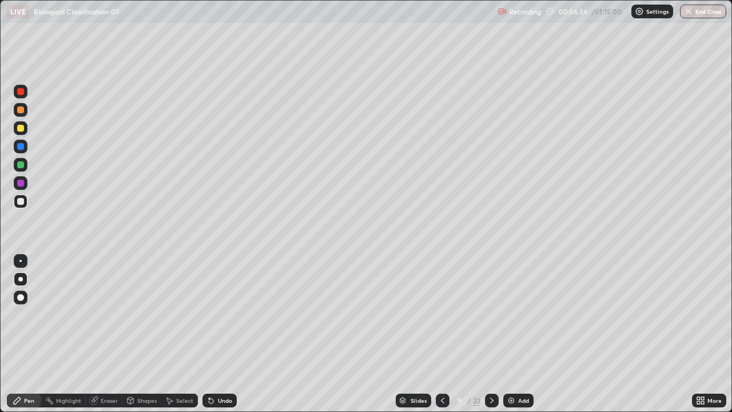
click at [209, 304] on div "Undo" at bounding box center [219, 400] width 34 height 14
click at [209, 304] on icon at bounding box center [209, 397] width 1 height 1
click at [212, 304] on div "Undo" at bounding box center [219, 400] width 34 height 14
click at [209, 304] on icon at bounding box center [209, 397] width 1 height 1
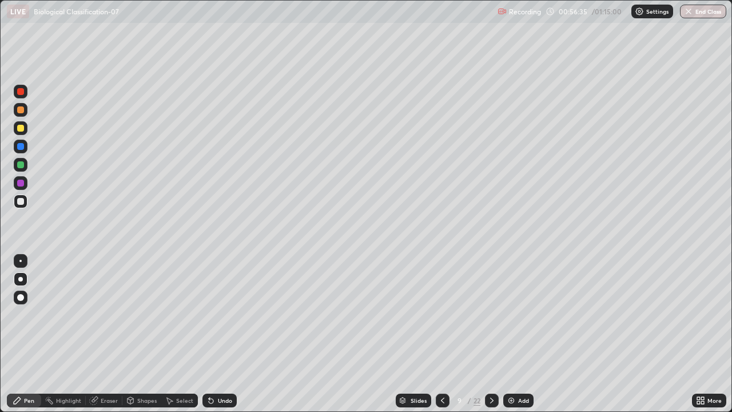
click at [205, 304] on div "Undo" at bounding box center [219, 400] width 34 height 14
click at [205, 304] on div "Undo" at bounding box center [217, 400] width 39 height 23
click at [204, 304] on div "Undo" at bounding box center [219, 400] width 34 height 14
click at [206, 304] on icon at bounding box center [210, 400] width 9 height 9
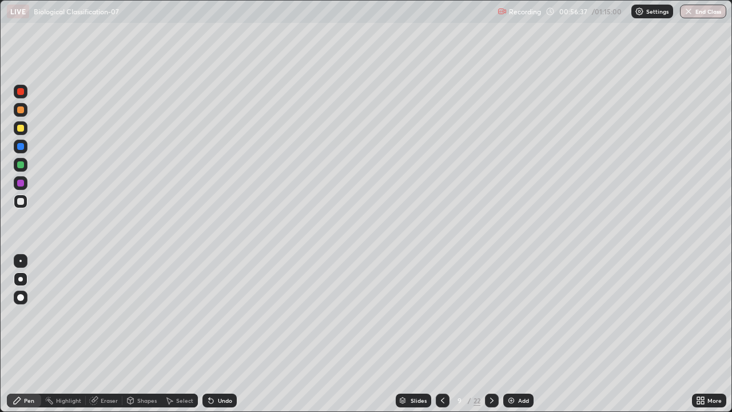
click at [213, 304] on icon at bounding box center [210, 400] width 9 height 9
click at [218, 304] on div "Undo" at bounding box center [217, 400] width 39 height 23
click at [218, 304] on div "Undo" at bounding box center [225, 400] width 14 height 6
click at [209, 304] on icon at bounding box center [211, 401] width 5 height 5
click at [213, 304] on div "Undo" at bounding box center [219, 400] width 34 height 14
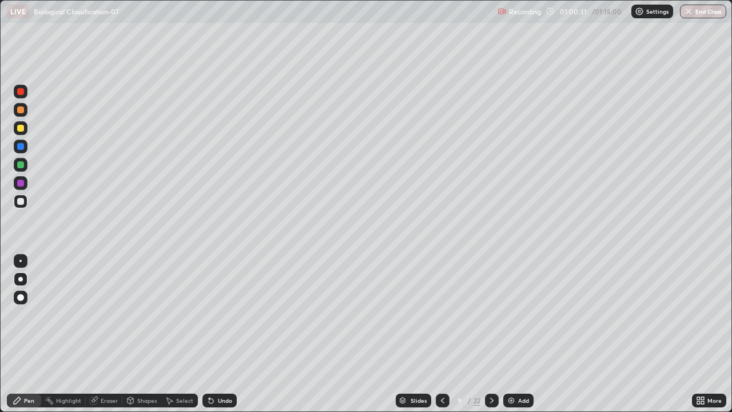
click at [513, 304] on img at bounding box center [511, 400] width 9 height 9
click at [221, 304] on div "Undo" at bounding box center [225, 400] width 14 height 6
click at [407, 304] on div "Slides" at bounding box center [412, 400] width 35 height 14
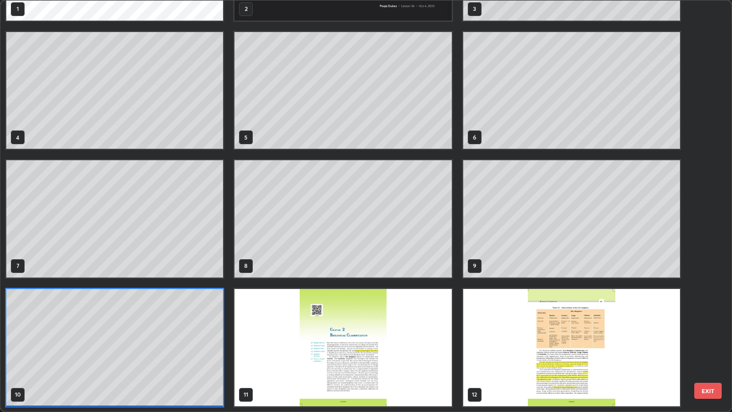
scroll to position [407, 725]
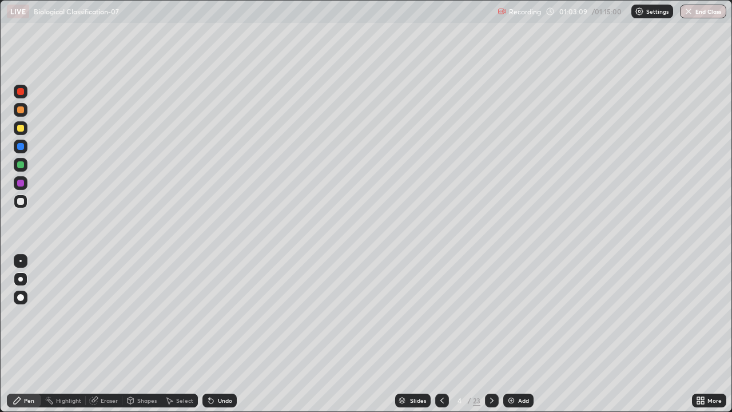
click at [214, 304] on div "Undo" at bounding box center [219, 400] width 34 height 14
click at [216, 304] on div "Undo" at bounding box center [219, 400] width 34 height 14
click at [218, 304] on div "Undo" at bounding box center [225, 400] width 14 height 6
click at [410, 304] on div "Slides" at bounding box center [418, 400] width 16 height 6
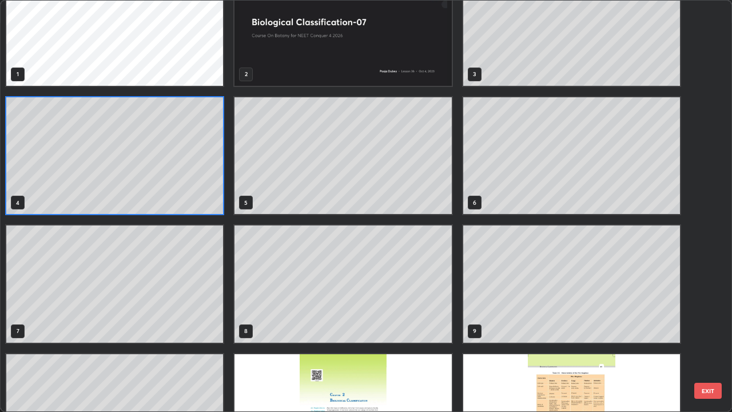
scroll to position [0, 0]
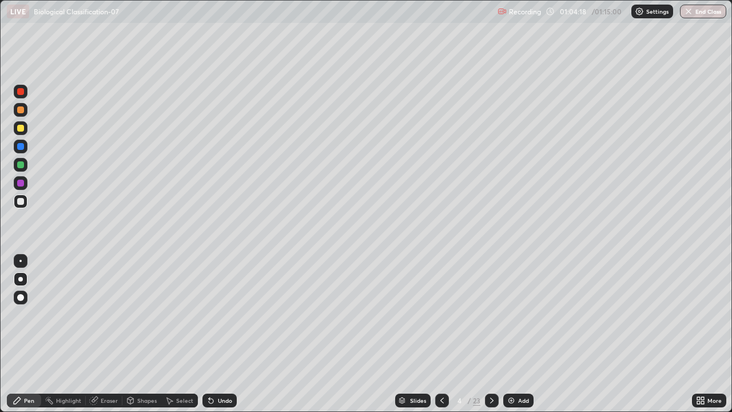
click at [209, 304] on icon at bounding box center [209, 397] width 1 height 1
click at [214, 304] on div "Undo" at bounding box center [219, 400] width 34 height 14
click at [218, 304] on div "Undo" at bounding box center [225, 400] width 14 height 6
click at [215, 304] on div "Undo" at bounding box center [219, 400] width 34 height 14
click at [399, 304] on icon at bounding box center [402, 400] width 7 height 7
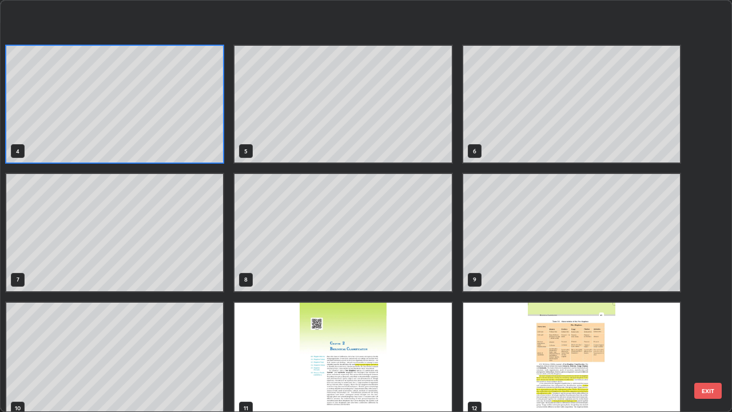
scroll to position [164, 0]
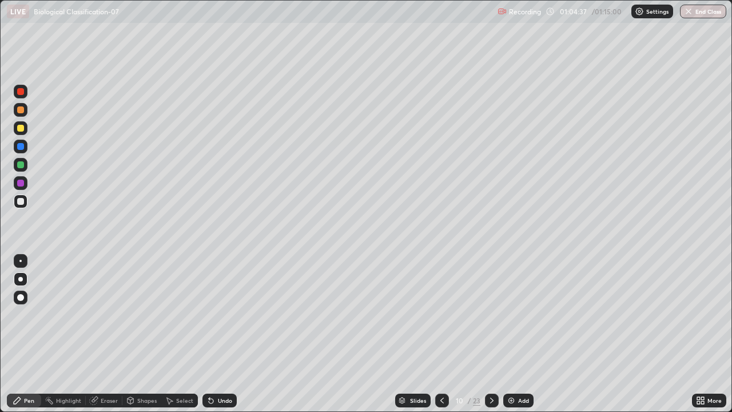
click at [512, 304] on img at bounding box center [511, 400] width 9 height 9
click at [216, 304] on div "Undo" at bounding box center [219, 400] width 34 height 14
click at [215, 304] on div "Undo" at bounding box center [219, 400] width 34 height 14
click at [403, 304] on icon at bounding box center [402, 400] width 7 height 7
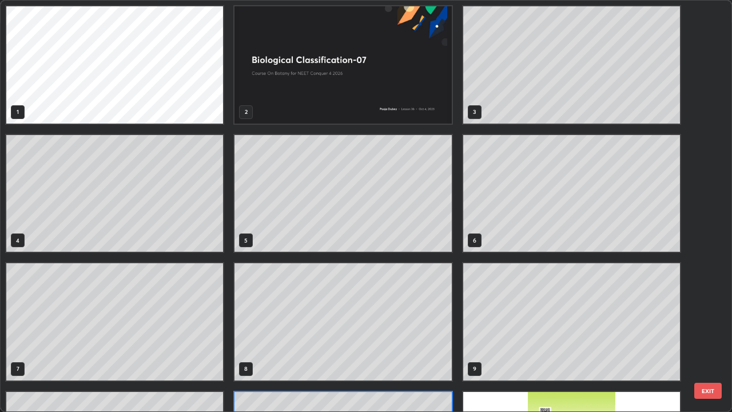
scroll to position [407, 725]
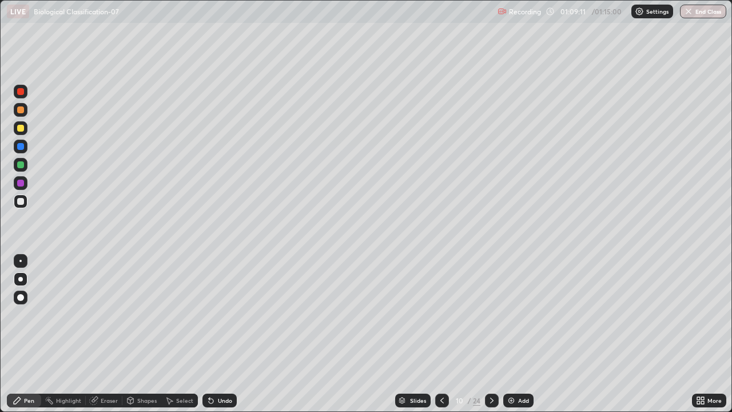
click at [401, 304] on icon at bounding box center [402, 402] width 6 height 2
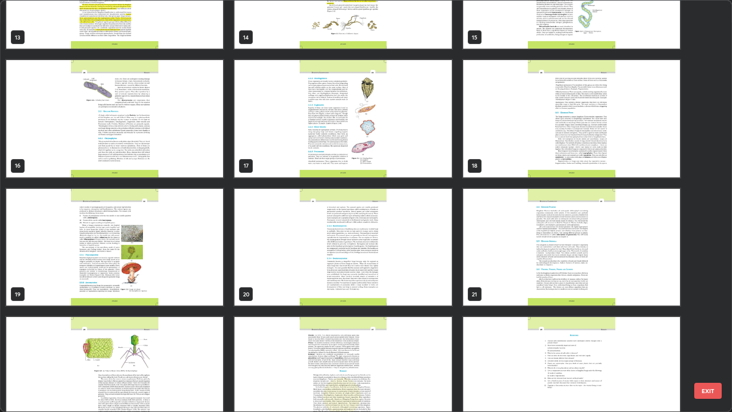
scroll to position [608, 0]
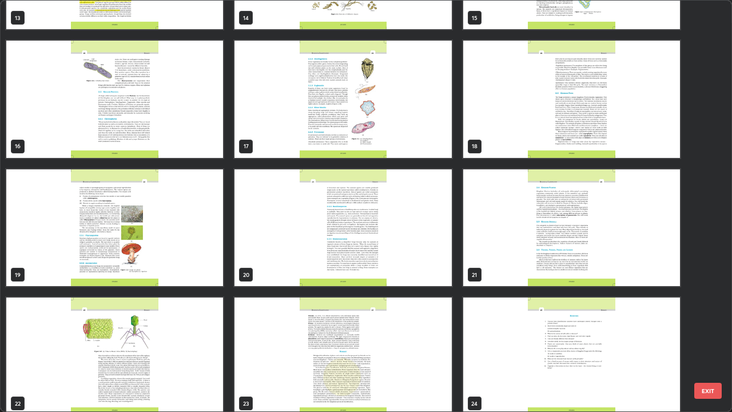
click at [272, 225] on img "grid" at bounding box center [342, 227] width 217 height 117
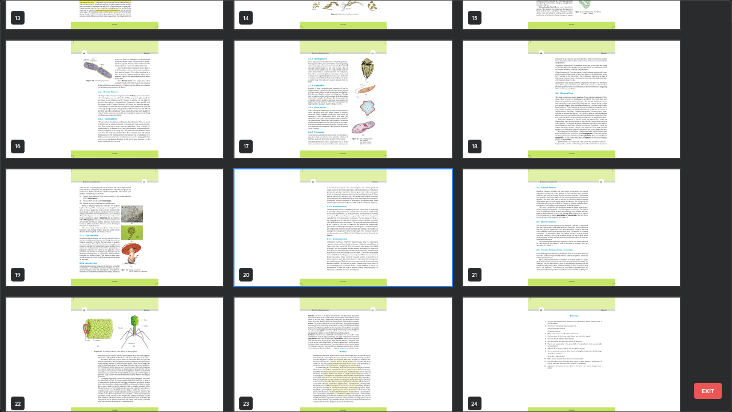
click at [270, 224] on img "grid" at bounding box center [342, 227] width 217 height 117
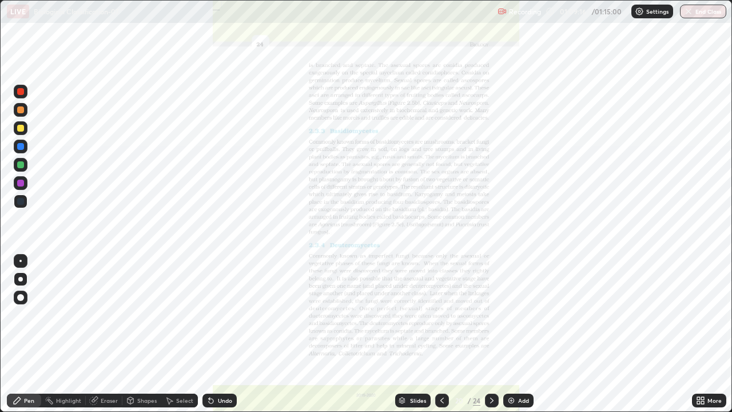
click at [272, 222] on img "grid" at bounding box center [342, 227] width 217 height 117
click at [441, 304] on icon at bounding box center [441, 400] width 9 height 9
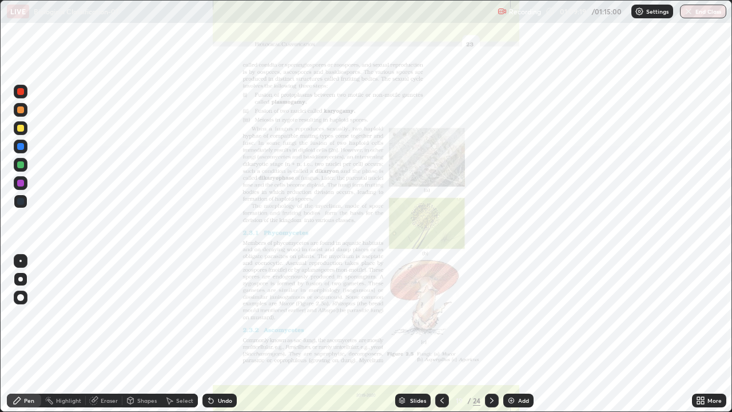
click at [696, 304] on icon at bounding box center [700, 400] width 9 height 9
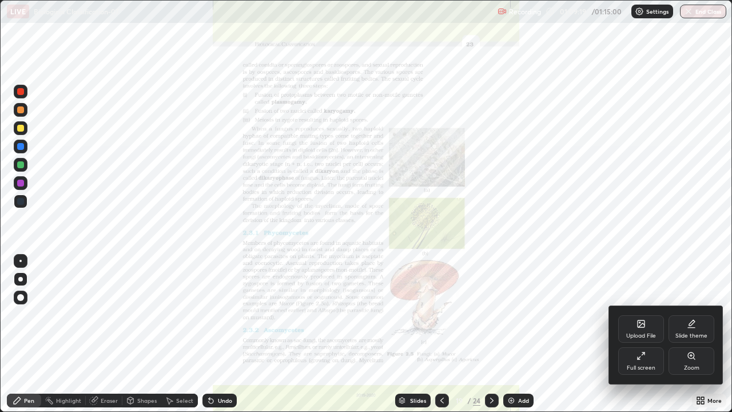
click at [708, 304] on div "Zoom" at bounding box center [691, 360] width 46 height 27
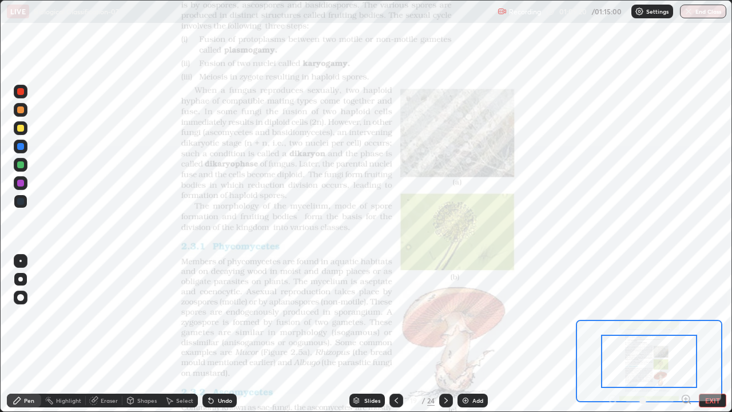
click at [689, 304] on icon at bounding box center [689, 402] width 2 height 2
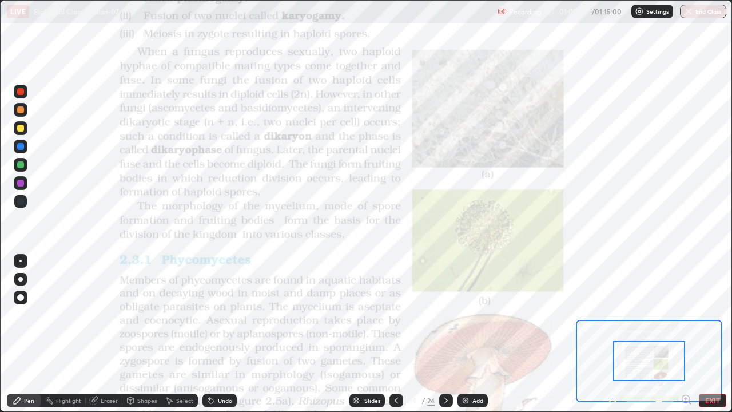
click at [689, 304] on icon at bounding box center [689, 402] width 2 height 2
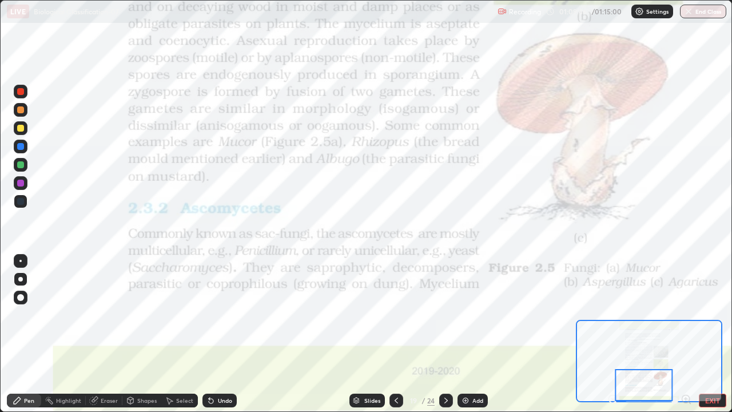
click at [445, 304] on icon at bounding box center [445, 400] width 3 height 6
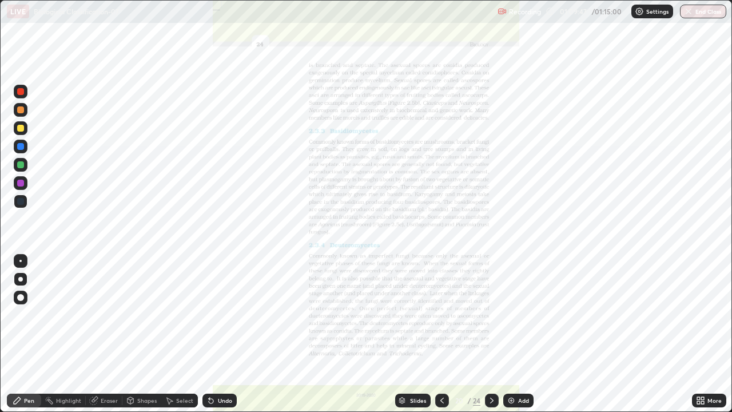
click at [699, 304] on icon at bounding box center [698, 402] width 3 height 3
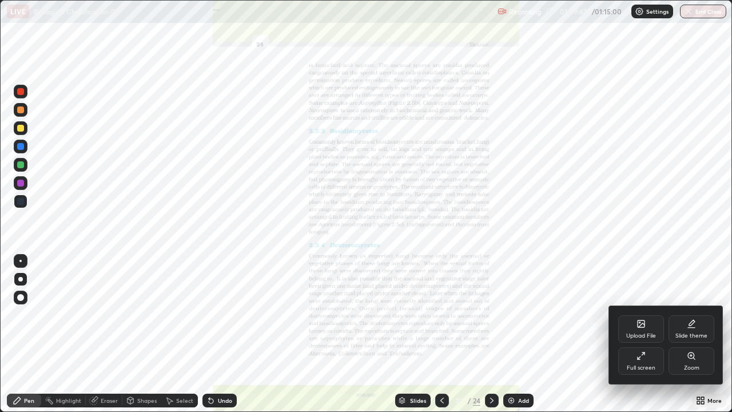
click at [700, 304] on div "Zoom" at bounding box center [691, 360] width 46 height 27
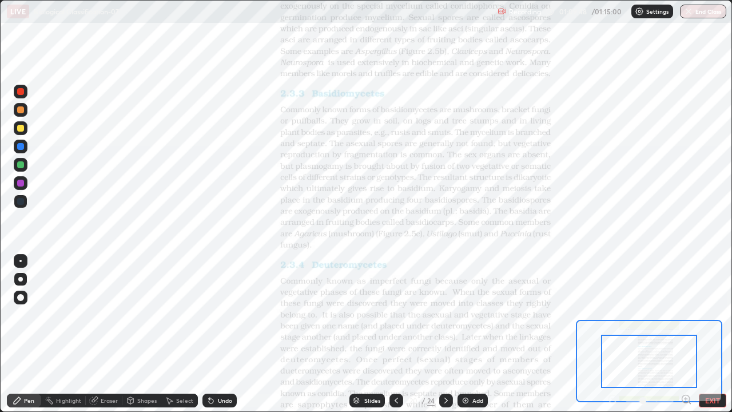
click at [686, 304] on icon at bounding box center [685, 399] width 3 height 0
click at [684, 304] on icon at bounding box center [685, 398] width 11 height 11
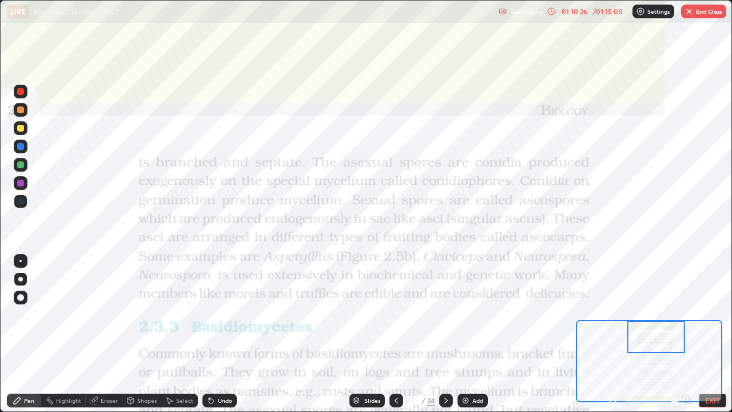
click at [362, 304] on div "Slides" at bounding box center [366, 400] width 35 height 14
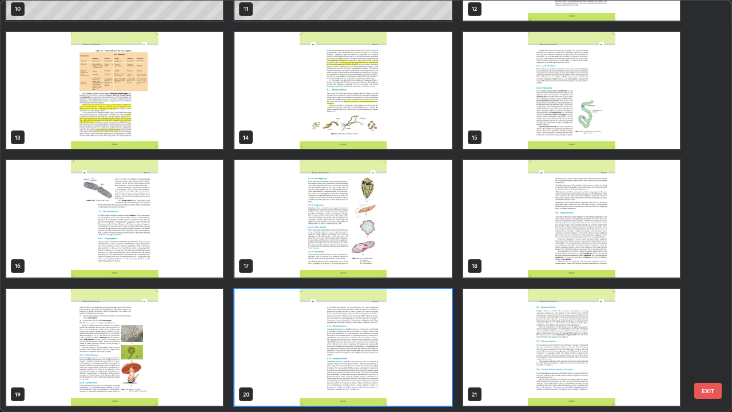
scroll to position [407, 725]
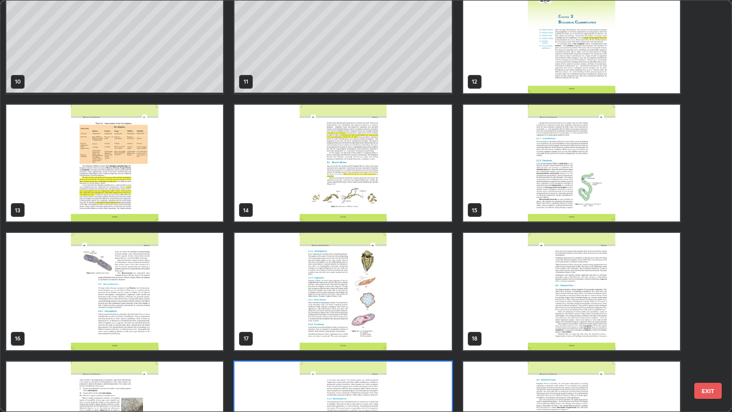
click at [344, 251] on div "4 5 6 7 8 9 10 11 12 13 14 15 16 17 18 19 20 21" at bounding box center [356, 206] width 711 height 411
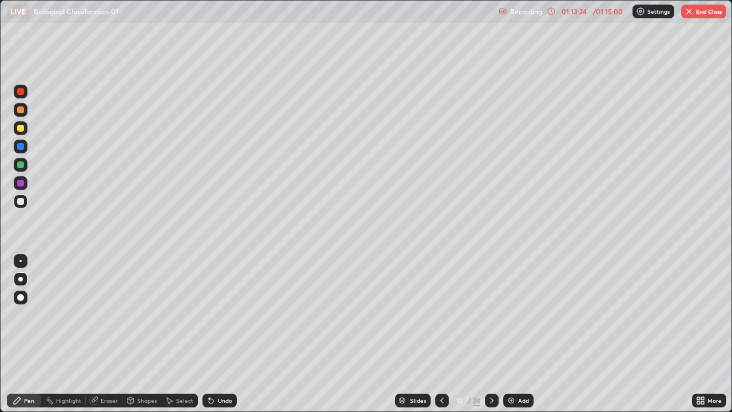
click at [698, 15] on button "End Class" at bounding box center [703, 12] width 45 height 14
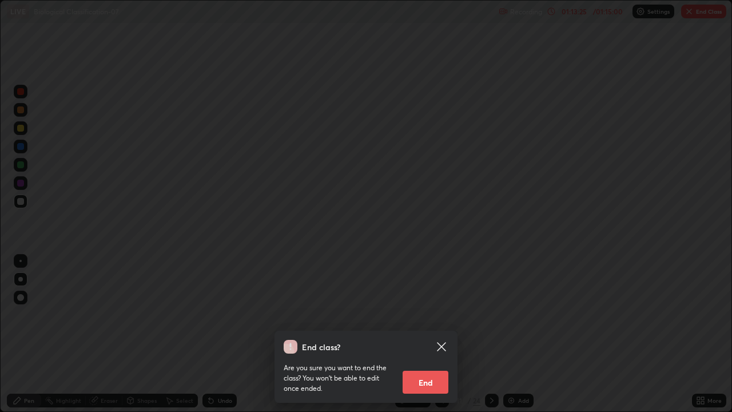
click at [424, 304] on button "End" at bounding box center [426, 381] width 46 height 23
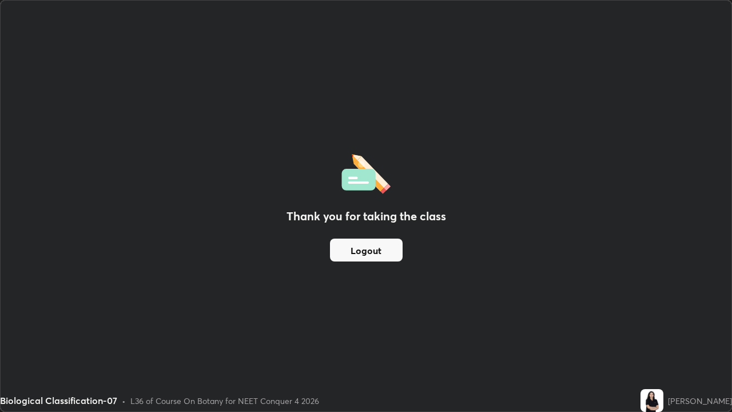
click at [368, 249] on button "Logout" at bounding box center [366, 249] width 73 height 23
click at [393, 249] on button "Logout" at bounding box center [366, 249] width 73 height 23
click at [392, 254] on button "Logout" at bounding box center [366, 249] width 73 height 23
